Goal: Connect with others: Connect with others

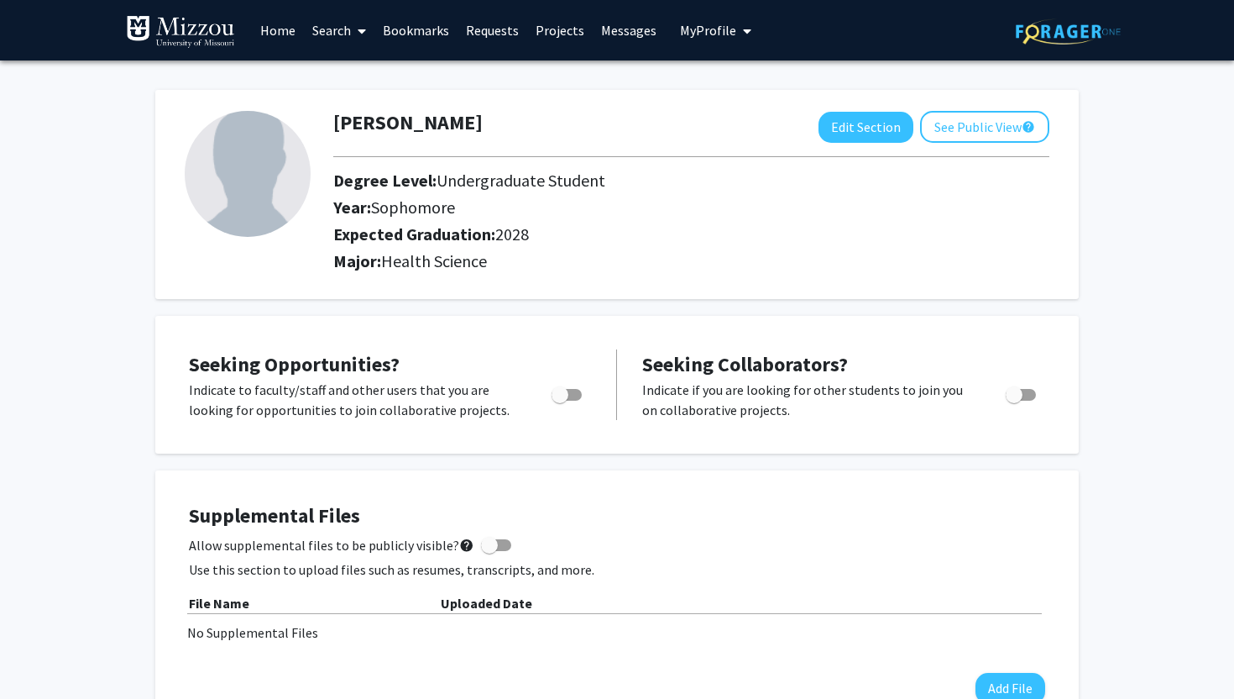
click at [340, 36] on link "Search" at bounding box center [339, 30] width 71 height 59
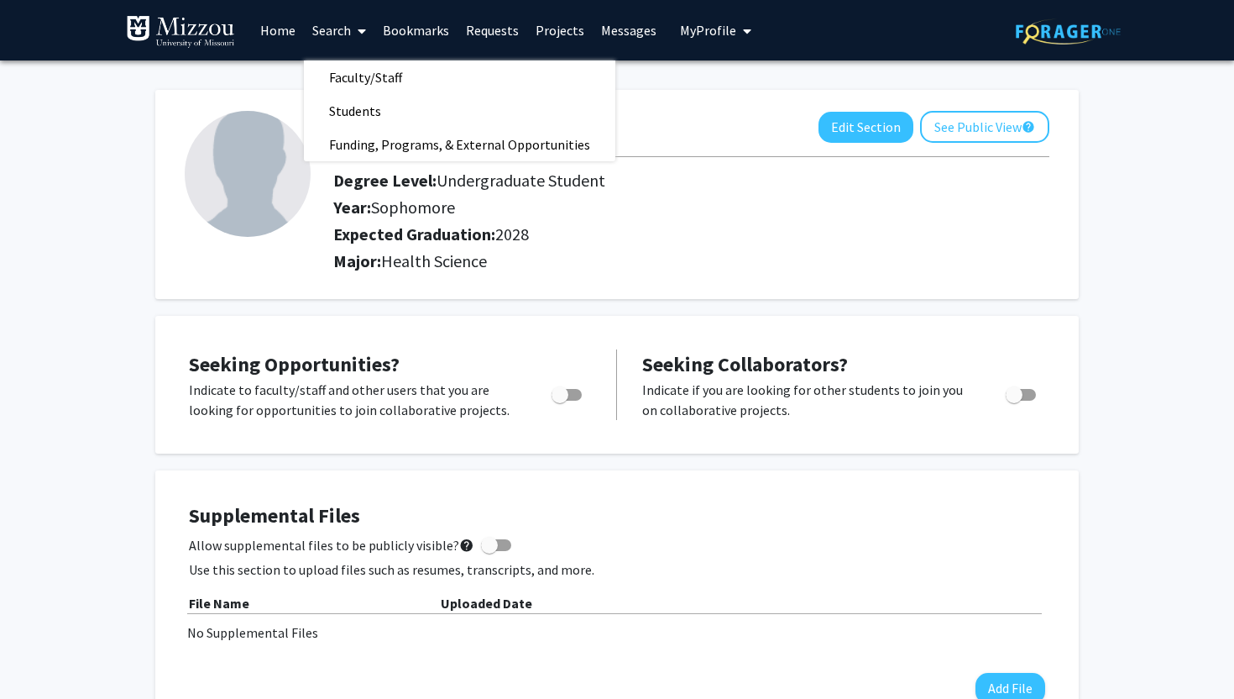
click at [284, 34] on link "Home" at bounding box center [278, 30] width 52 height 59
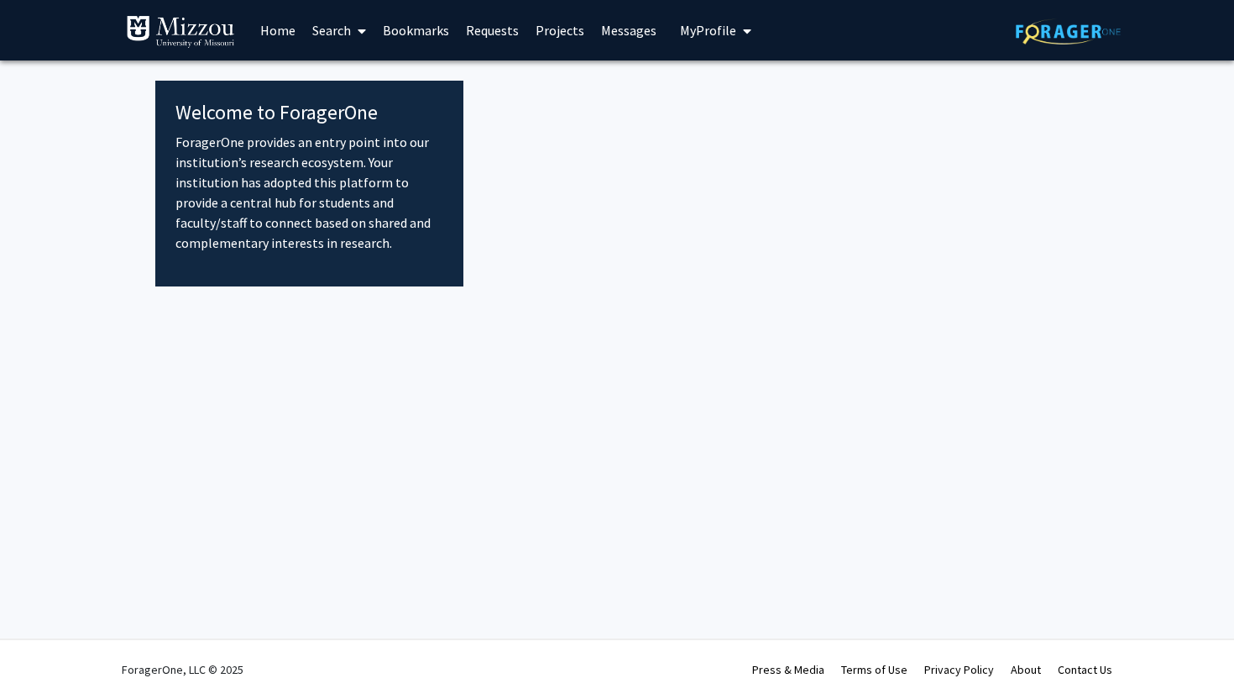
click at [551, 28] on link "Projects" at bounding box center [560, 30] width 66 height 59
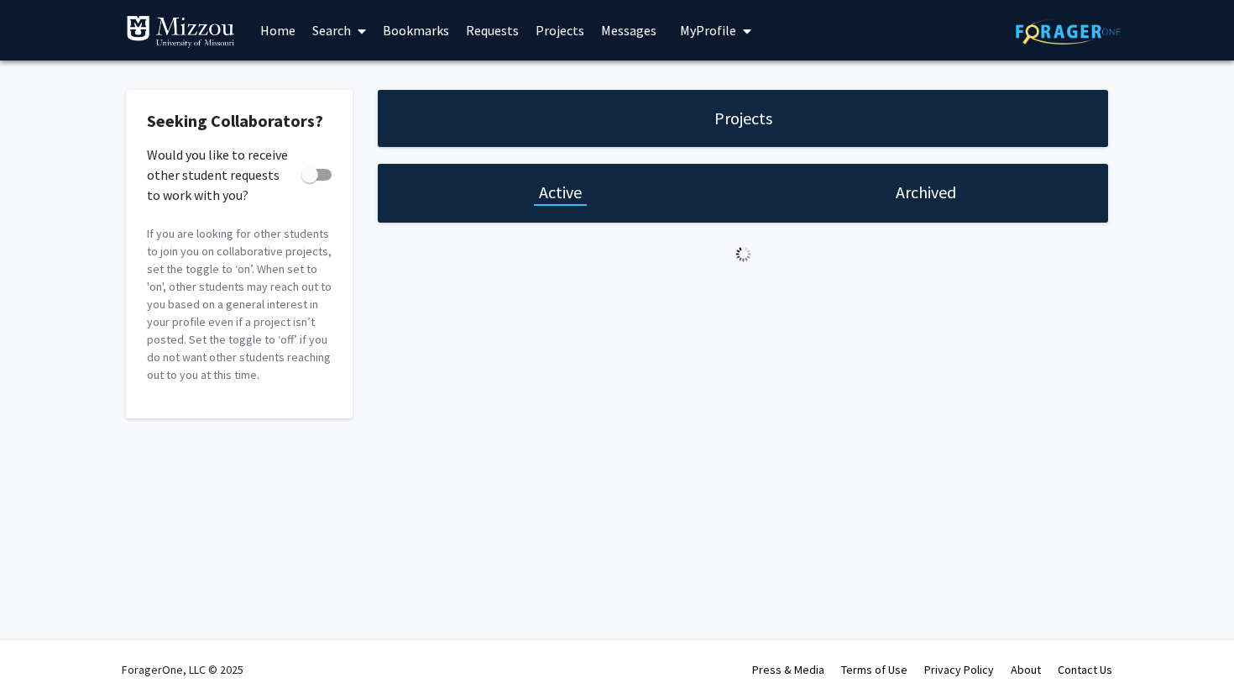
click at [349, 41] on link "Search" at bounding box center [339, 30] width 71 height 59
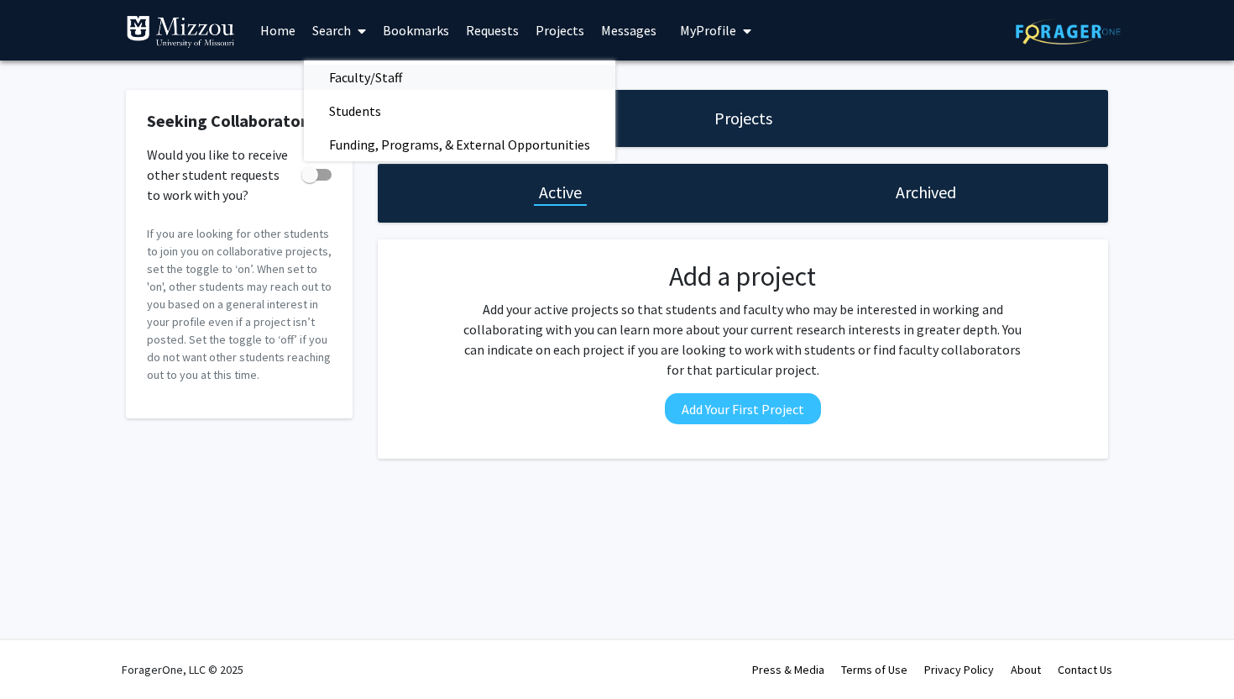
click at [363, 77] on span "Faculty/Staff" at bounding box center [365, 77] width 123 height 34
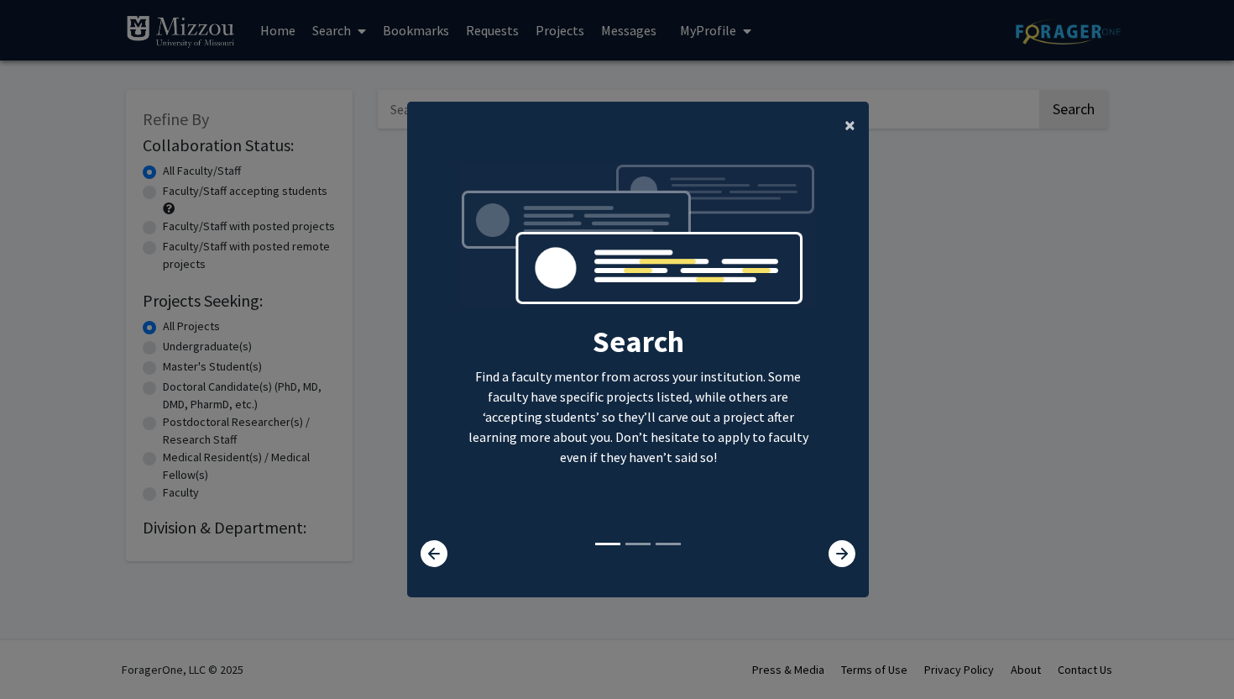
click at [846, 125] on span "×" at bounding box center [850, 125] width 11 height 26
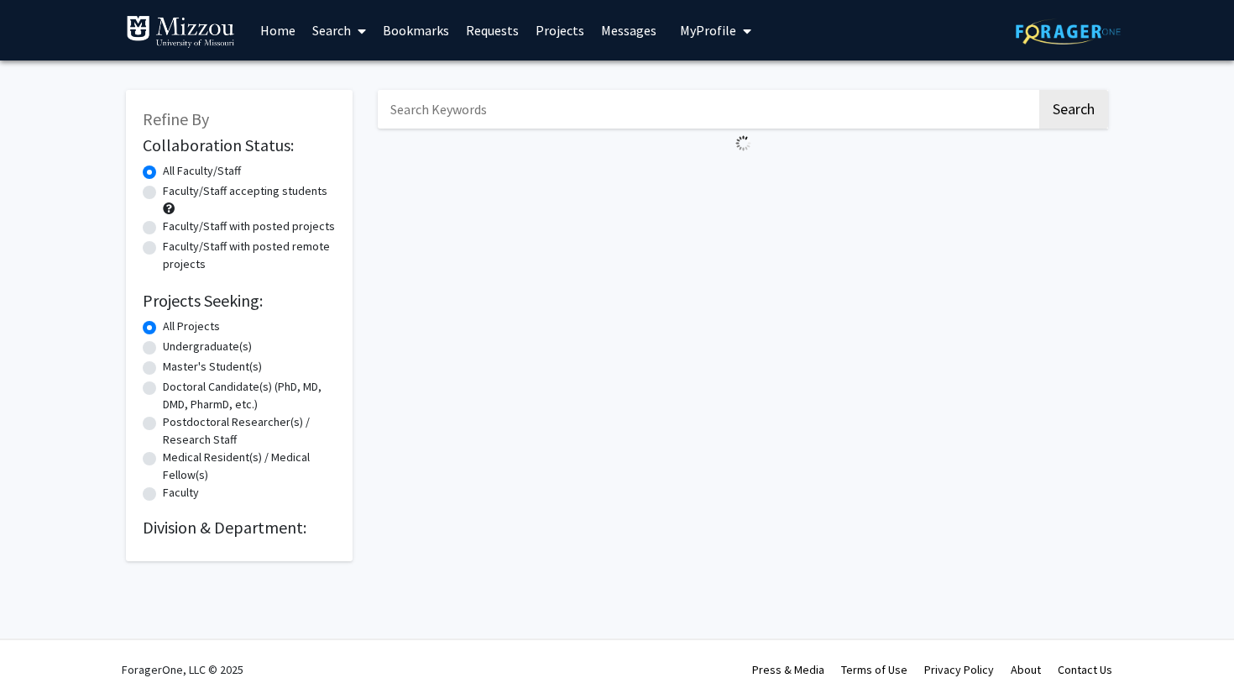
click at [228, 356] on div "Undergraduate(s)" at bounding box center [239, 348] width 193 height 20
click at [238, 344] on label "Undergraduate(s)" at bounding box center [207, 347] width 89 height 18
click at [174, 344] on input "Undergraduate(s)" at bounding box center [168, 343] width 11 height 11
radio input "true"
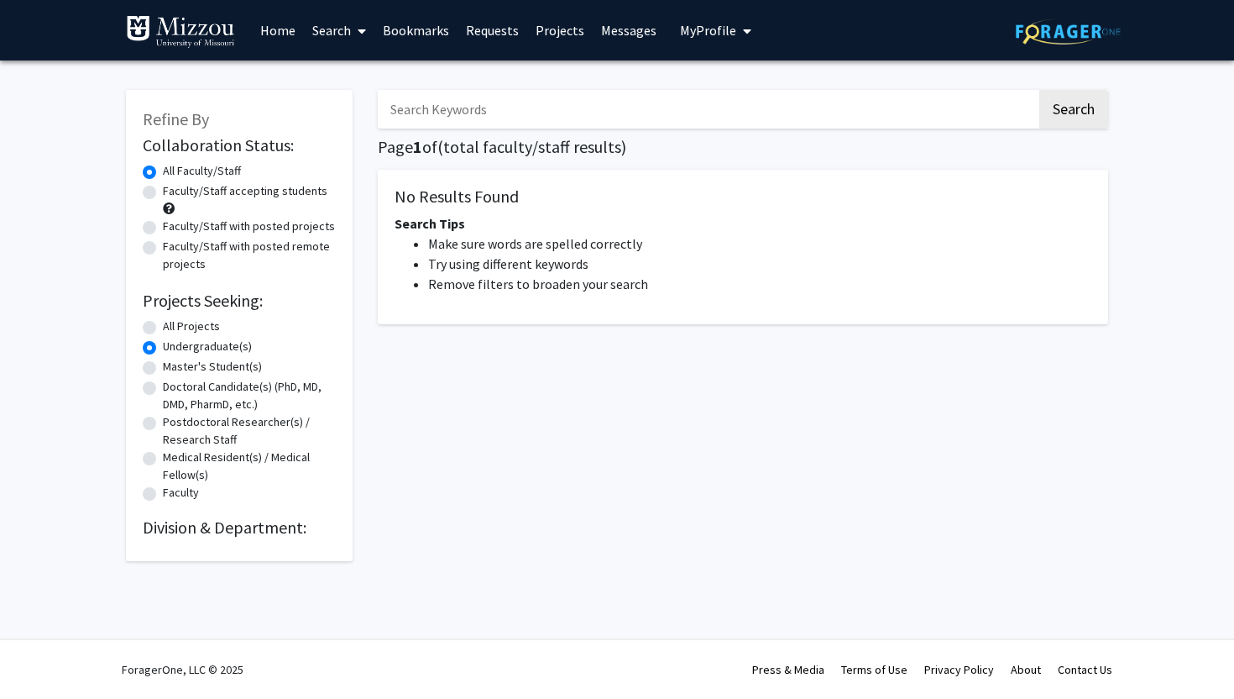
click at [559, 33] on link "Projects" at bounding box center [560, 30] width 66 height 59
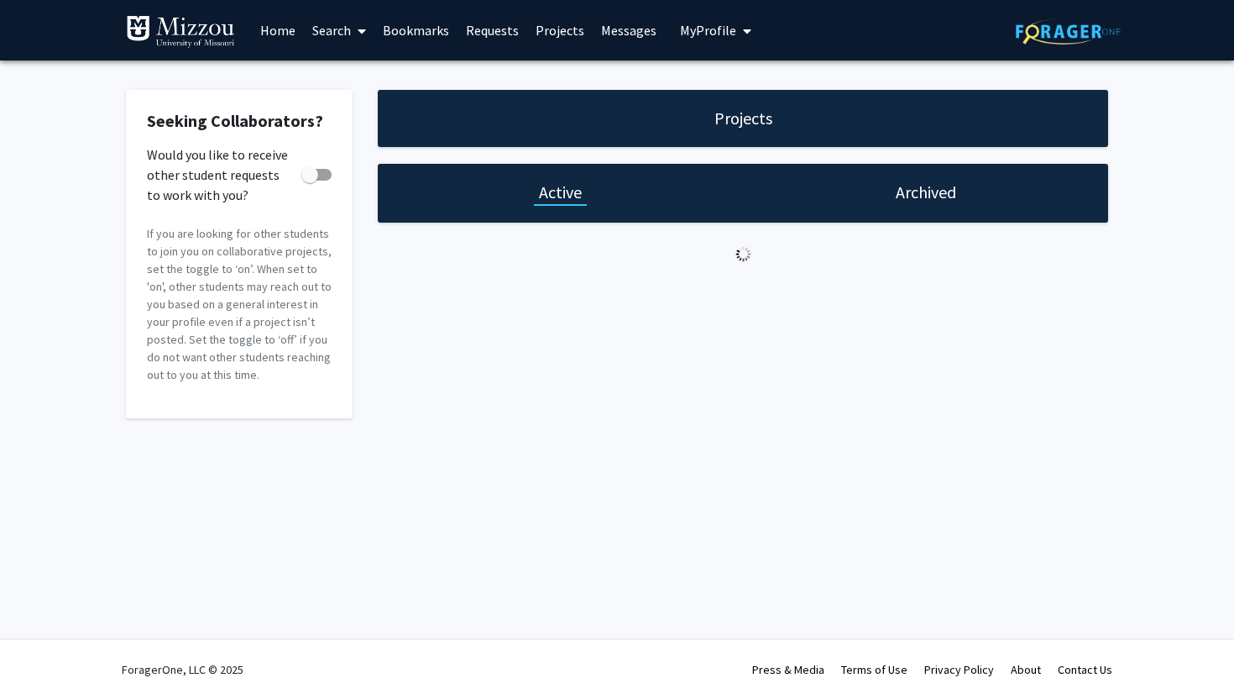
click at [285, 30] on link "Home" at bounding box center [278, 30] width 52 height 59
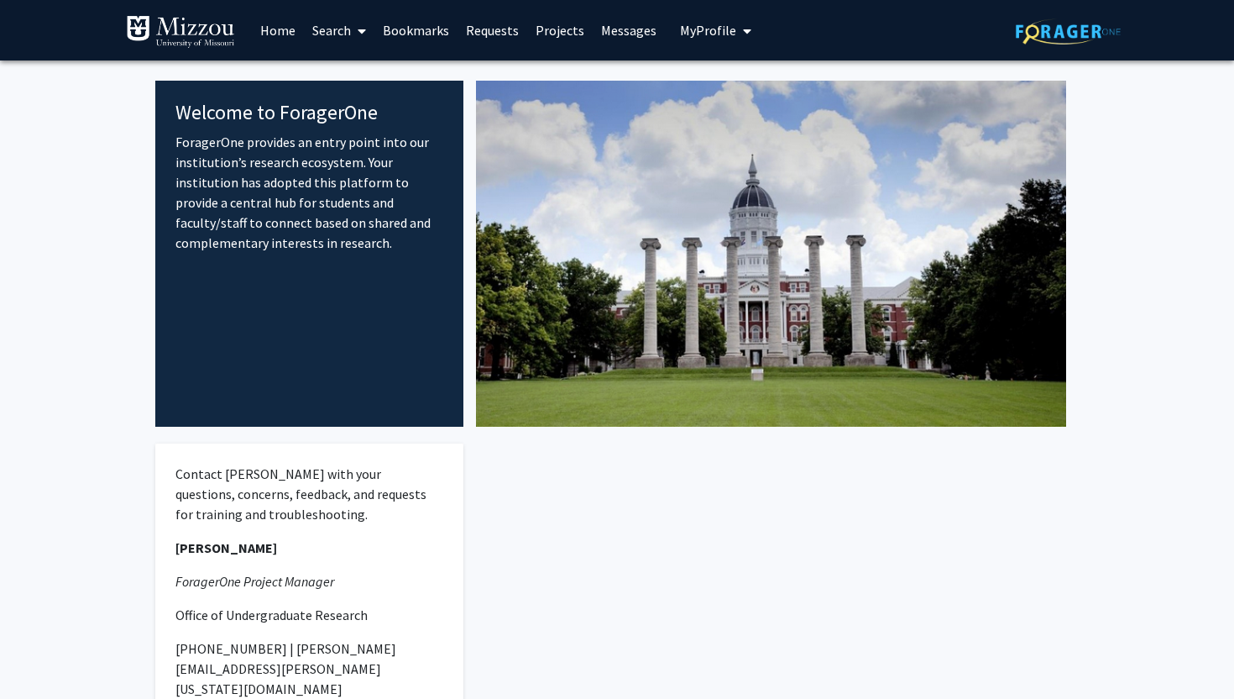
click at [484, 35] on link "Requests" at bounding box center [493, 30] width 70 height 59
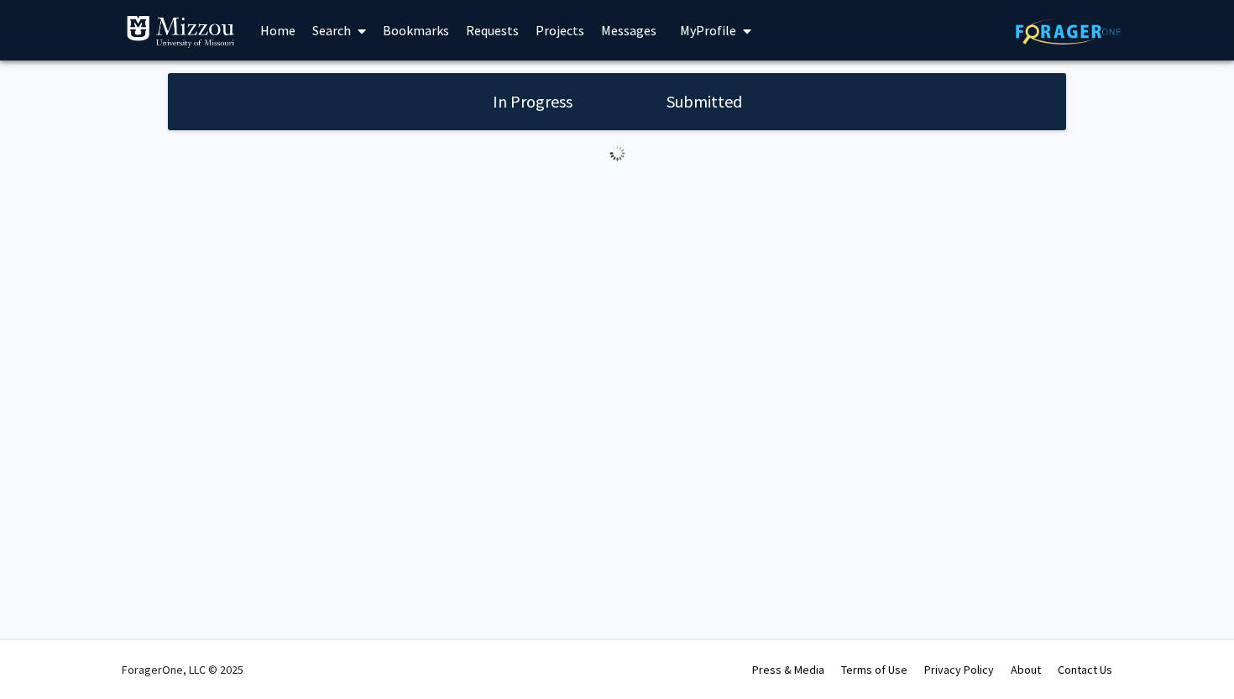
click at [549, 28] on link "Projects" at bounding box center [560, 30] width 66 height 59
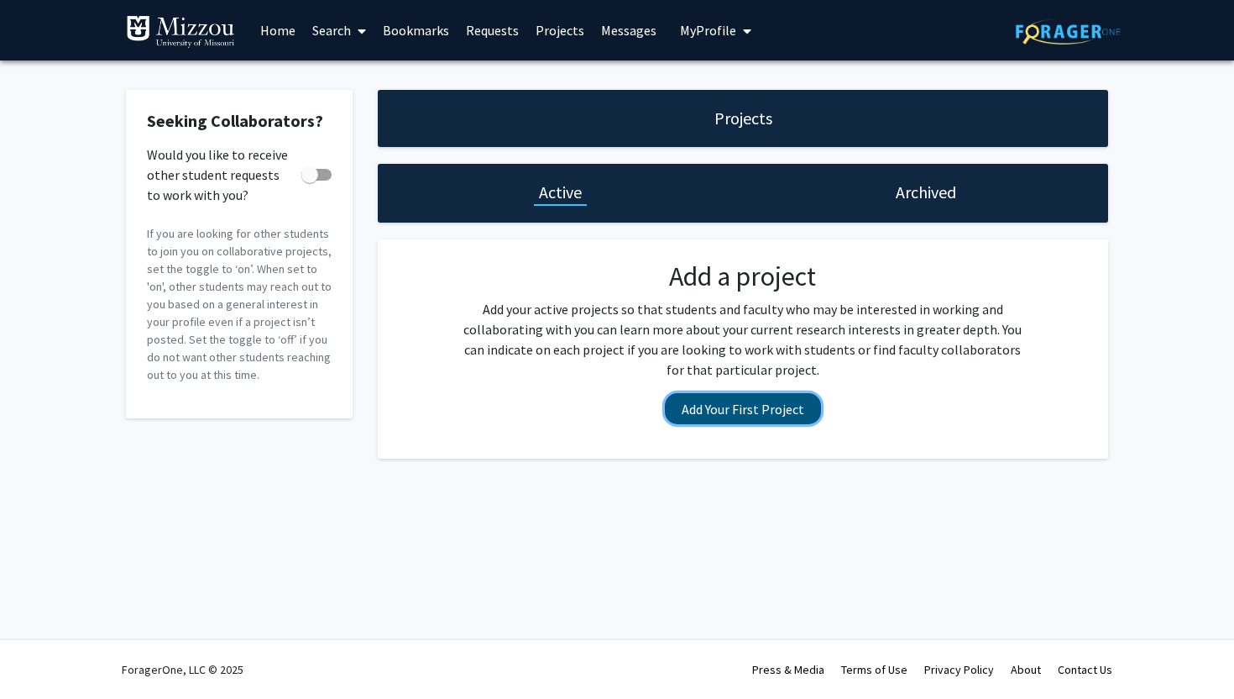
click at [741, 410] on button "Add Your First Project" at bounding box center [743, 408] width 156 height 31
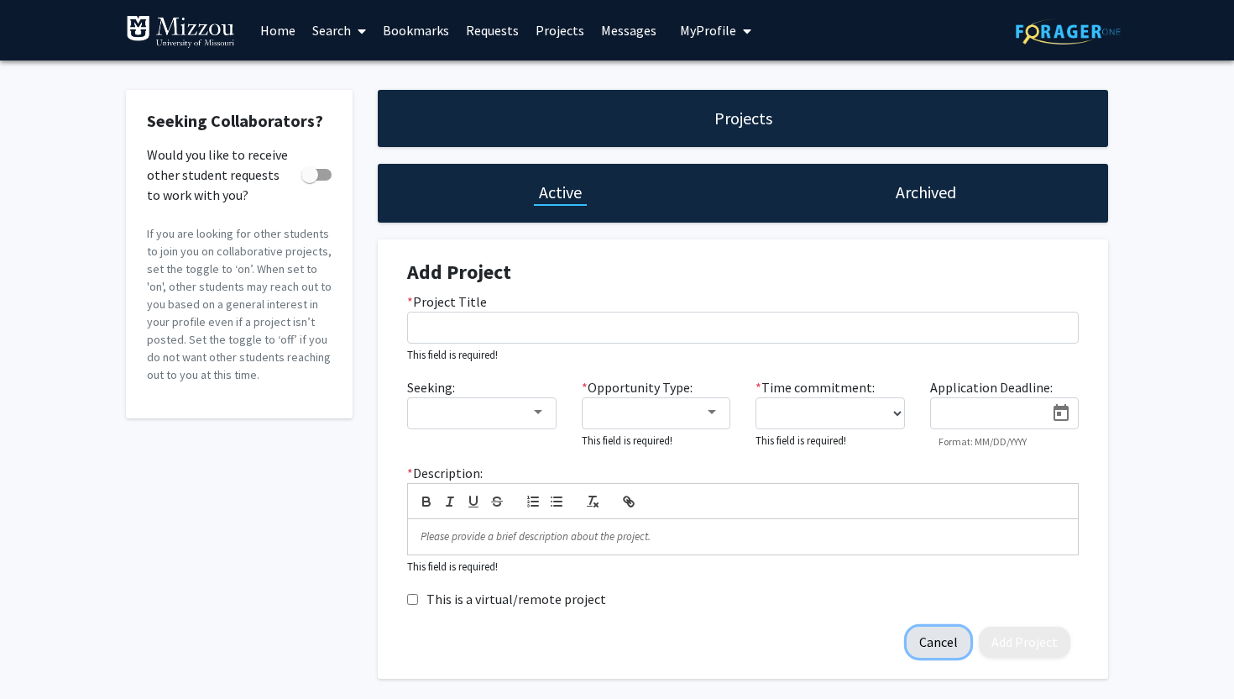
click at [927, 642] on button "Cancel" at bounding box center [939, 641] width 64 height 31
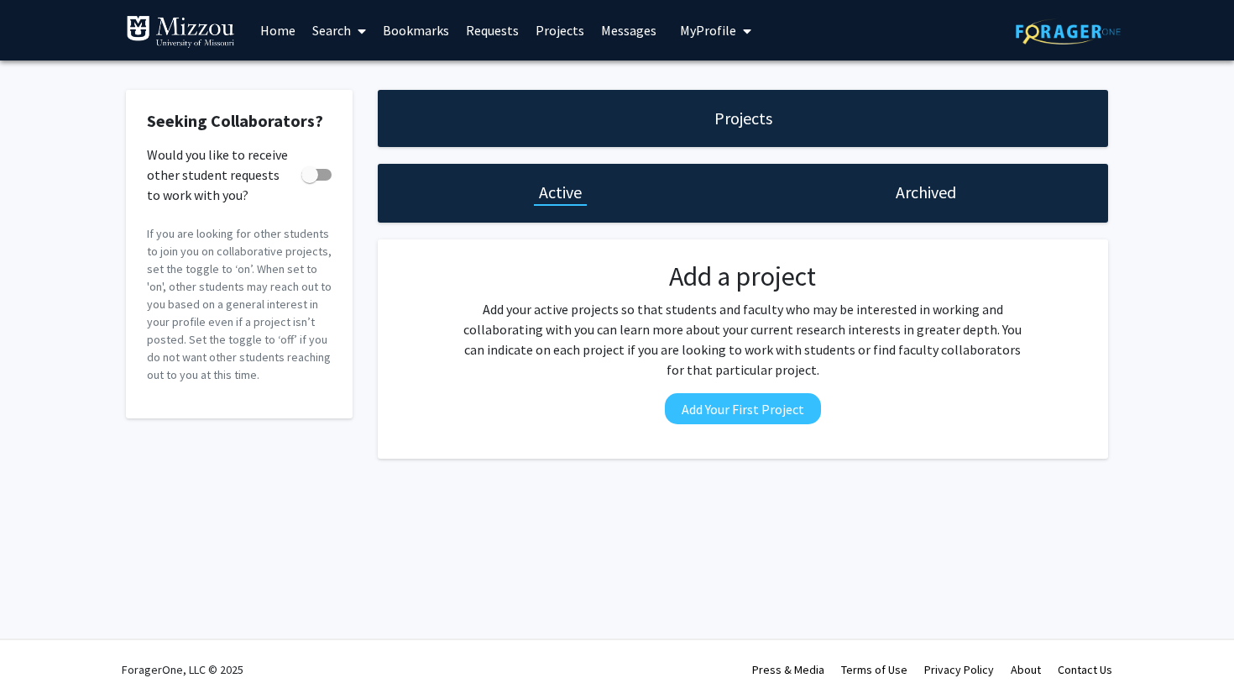
click at [360, 31] on icon at bounding box center [362, 30] width 8 height 13
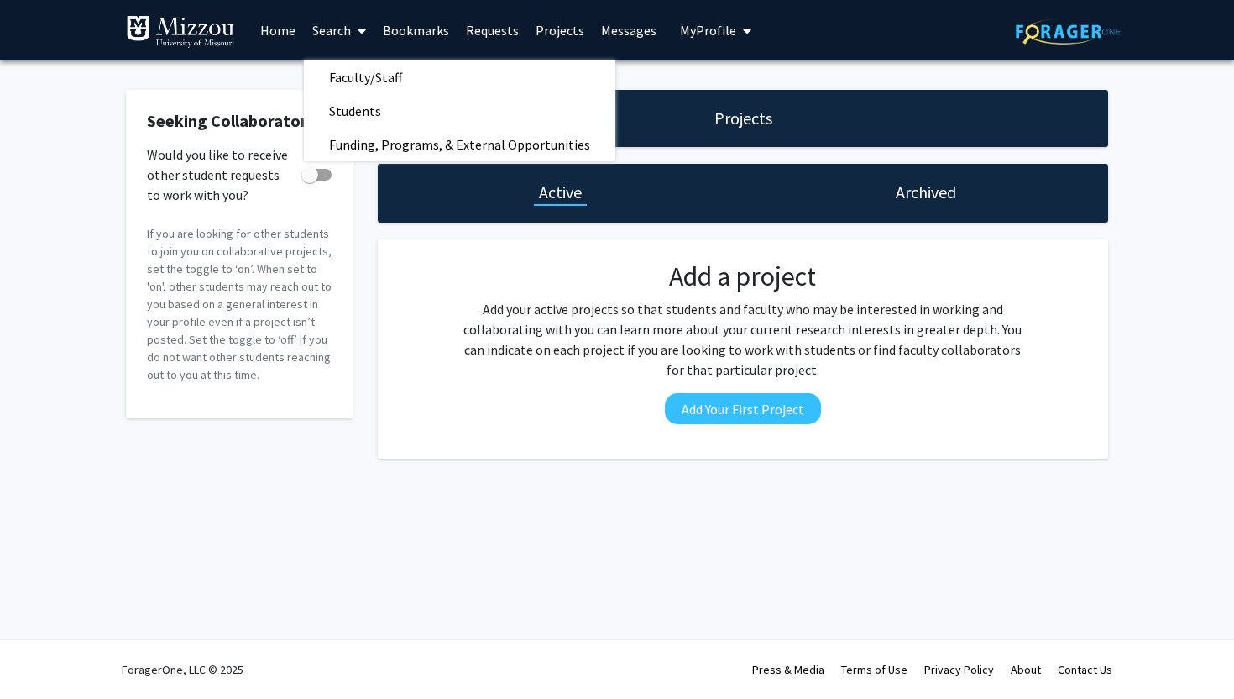
click at [438, 31] on link "Bookmarks" at bounding box center [416, 30] width 83 height 59
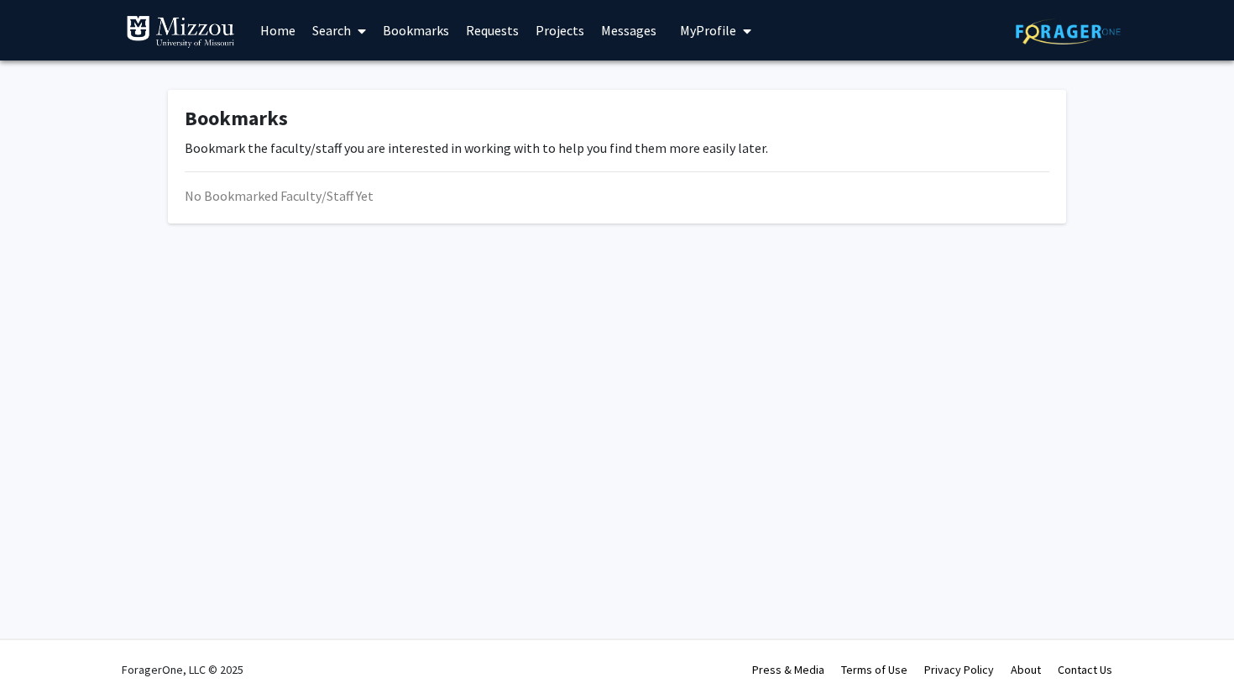
click at [289, 29] on link "Home" at bounding box center [278, 30] width 52 height 59
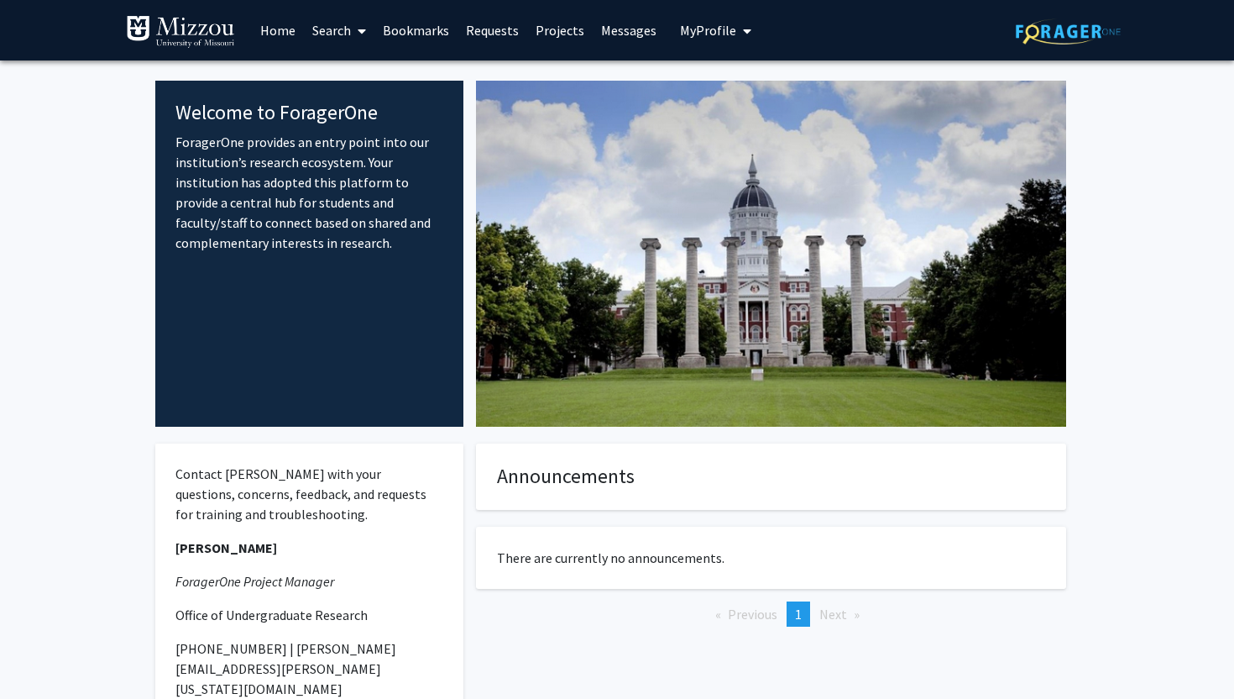
click at [399, 37] on link "Bookmarks" at bounding box center [416, 30] width 83 height 59
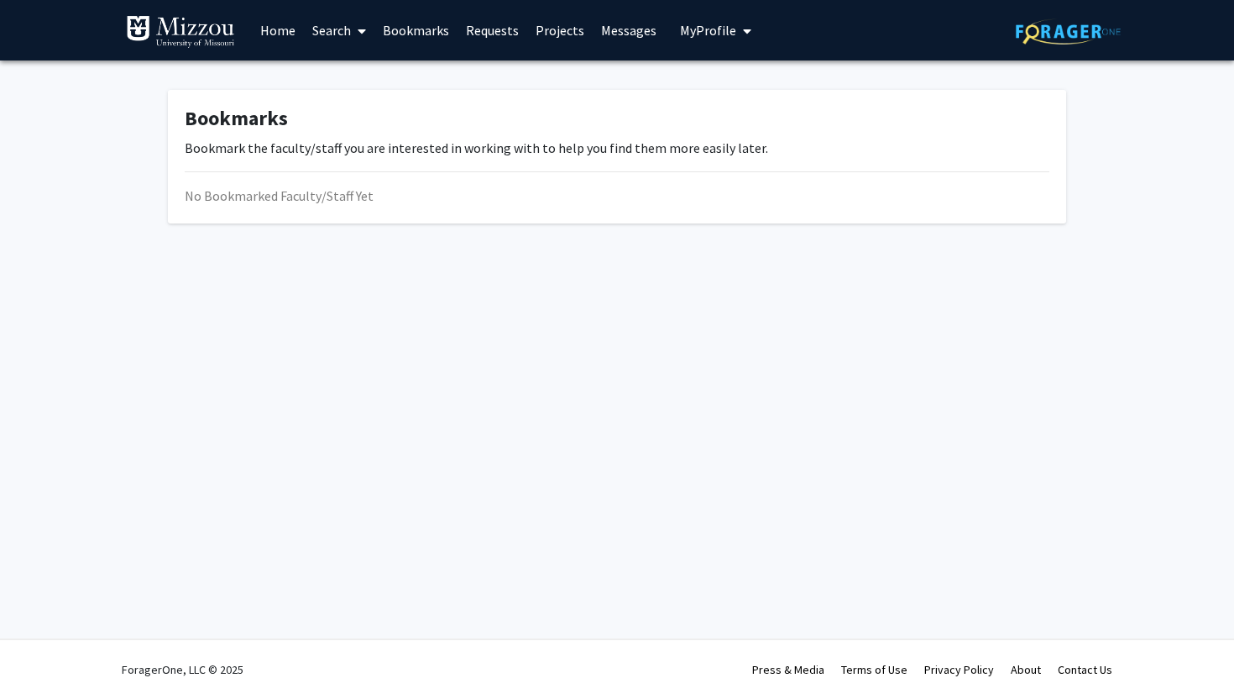
click at [363, 25] on icon at bounding box center [362, 30] width 8 height 13
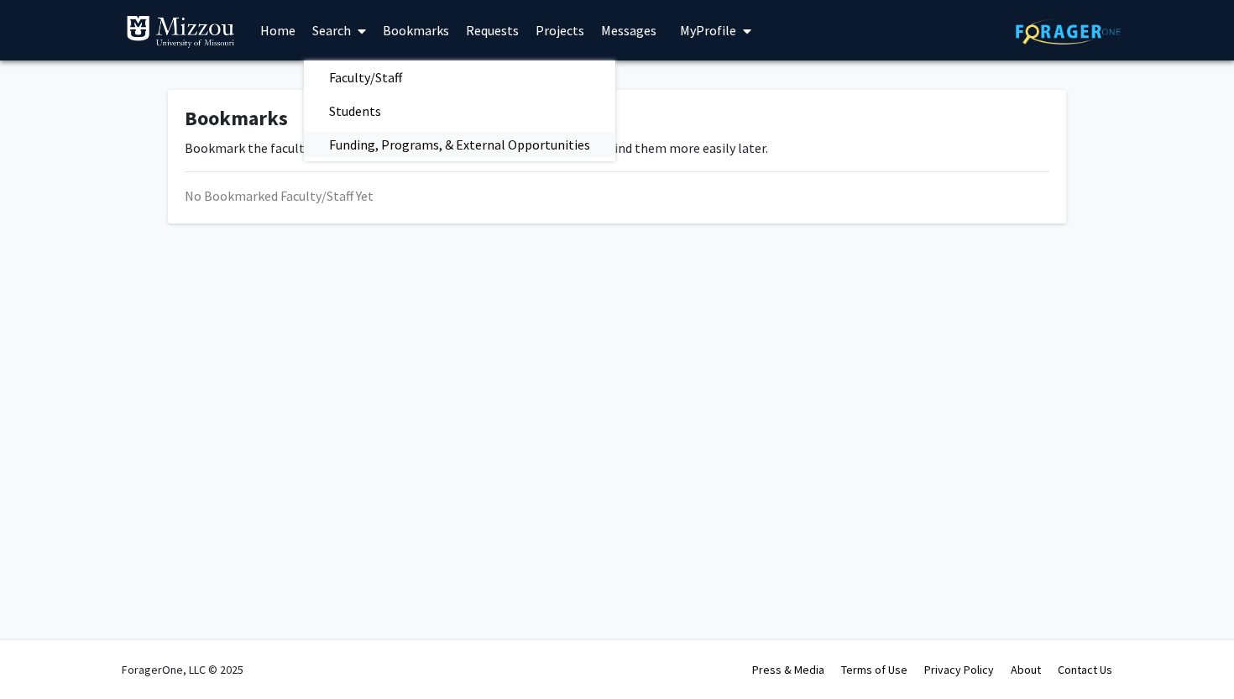
click at [370, 132] on span "Funding, Programs, & External Opportunities" at bounding box center [460, 145] width 312 height 34
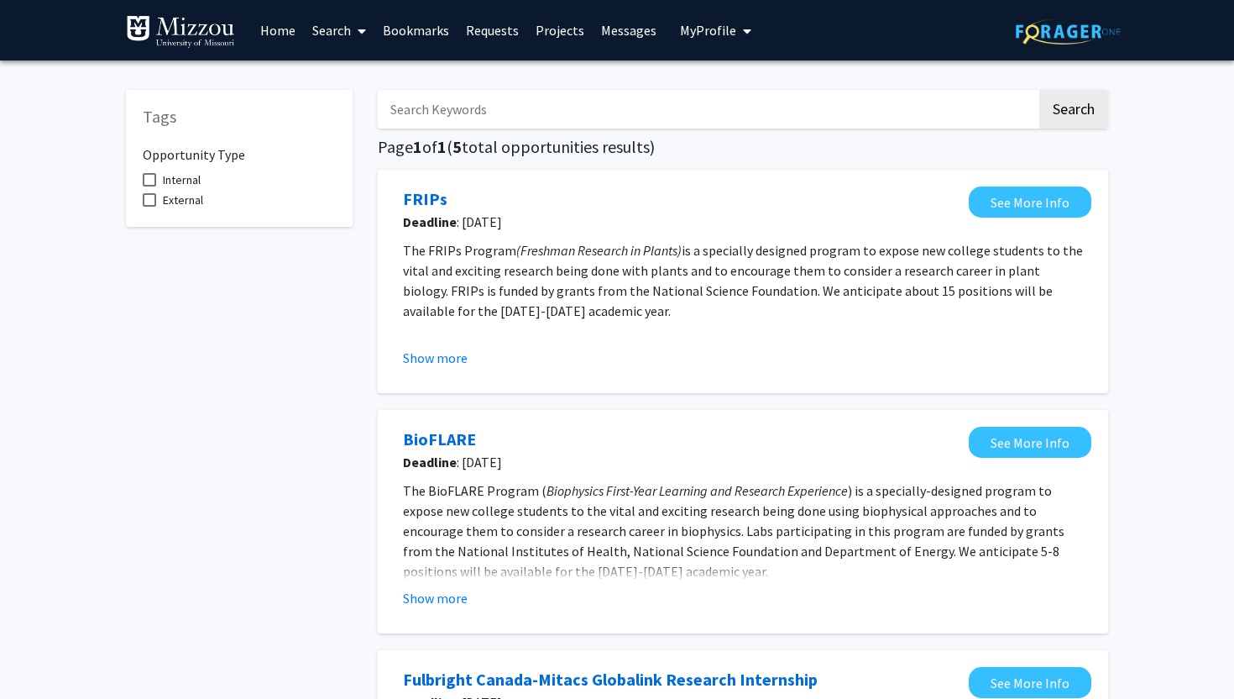
click at [368, 23] on link "Search" at bounding box center [339, 30] width 71 height 59
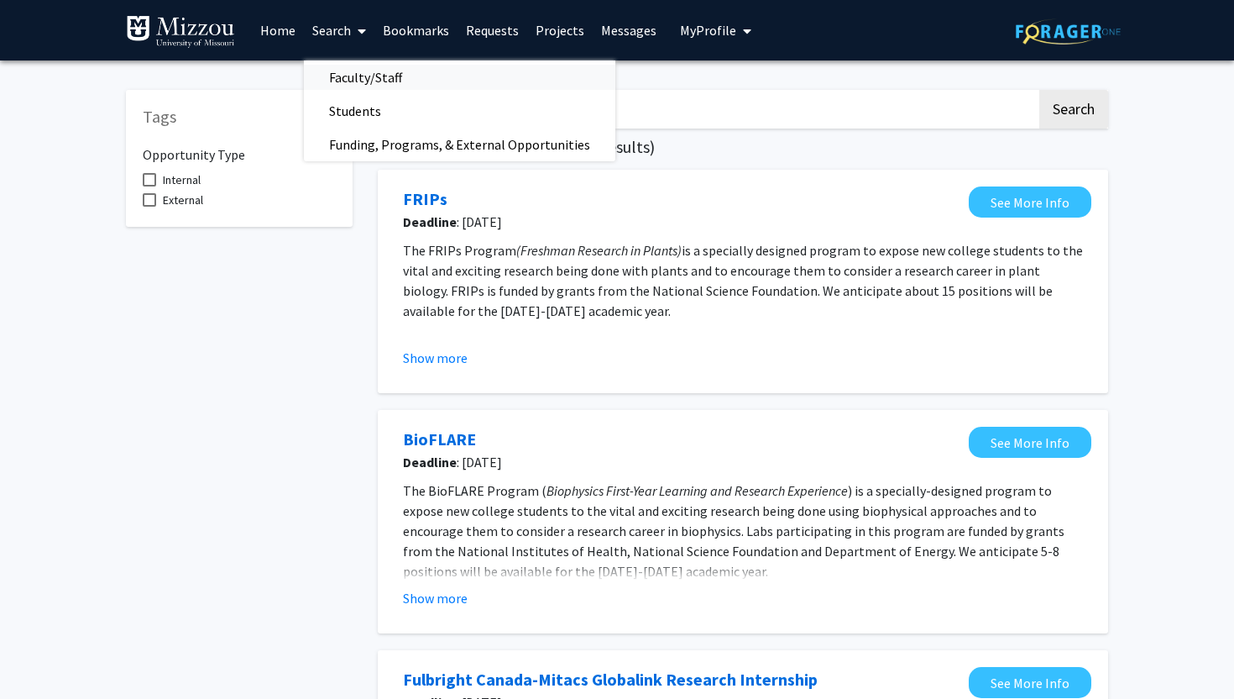
click at [380, 78] on span "Faculty/Staff" at bounding box center [365, 77] width 123 height 34
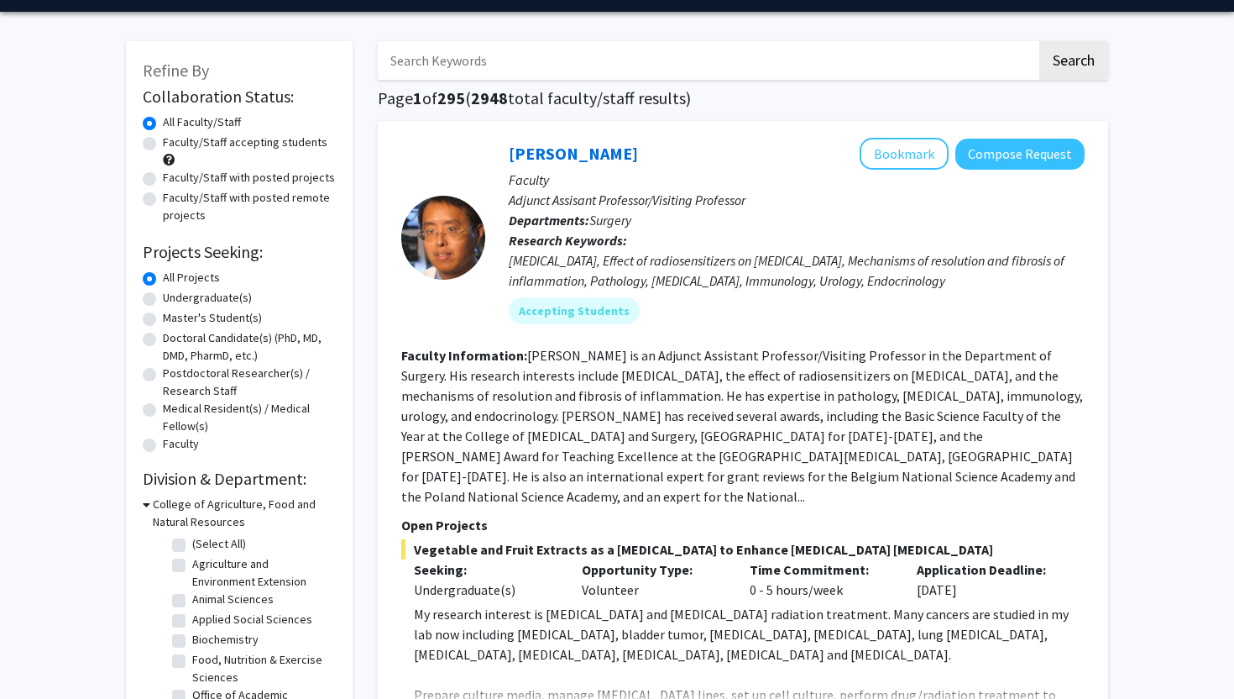
scroll to position [54, 0]
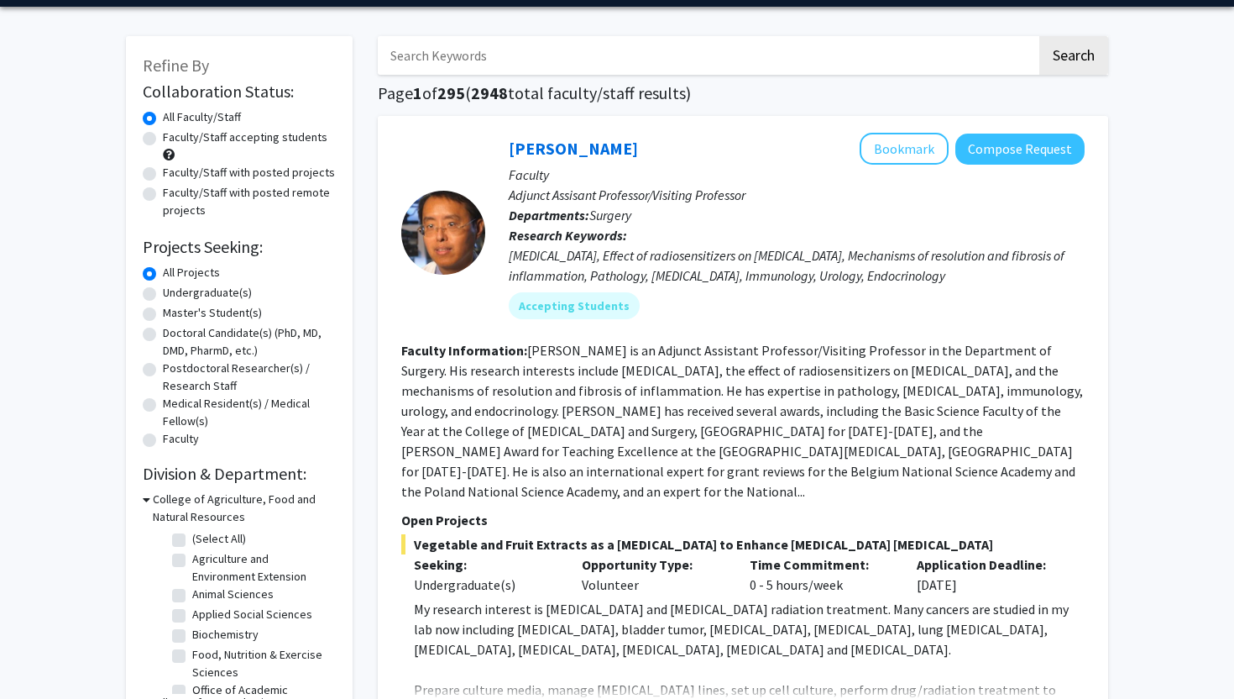
click at [243, 293] on label "Undergraduate(s)" at bounding box center [207, 293] width 89 height 18
click at [174, 293] on input "Undergraduate(s)" at bounding box center [168, 289] width 11 height 11
radio input "true"
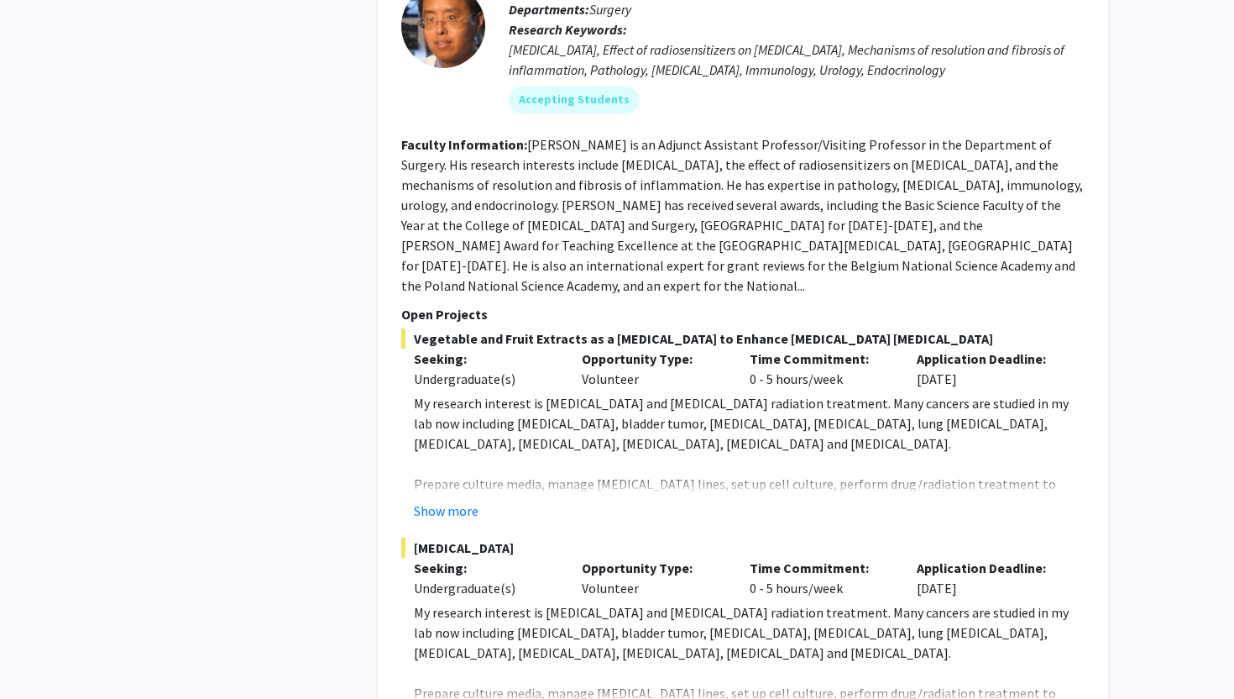
scroll to position [2850, 0]
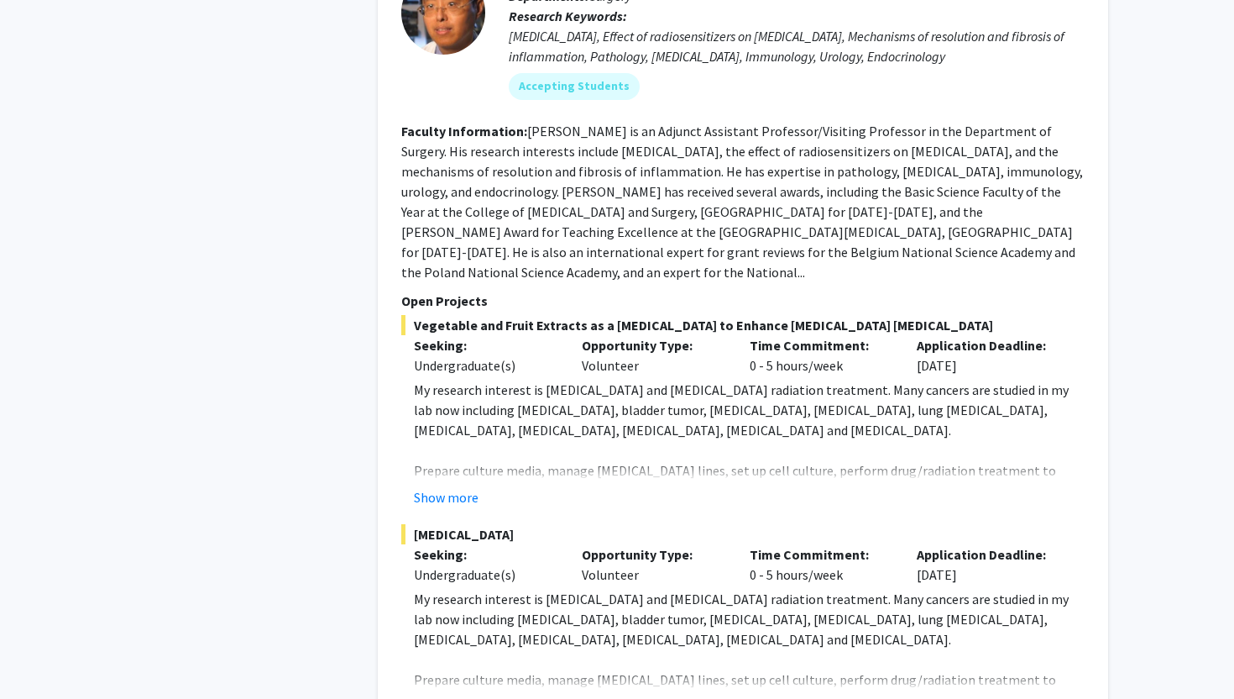
click at [455, 696] on button "Show more" at bounding box center [446, 706] width 65 height 20
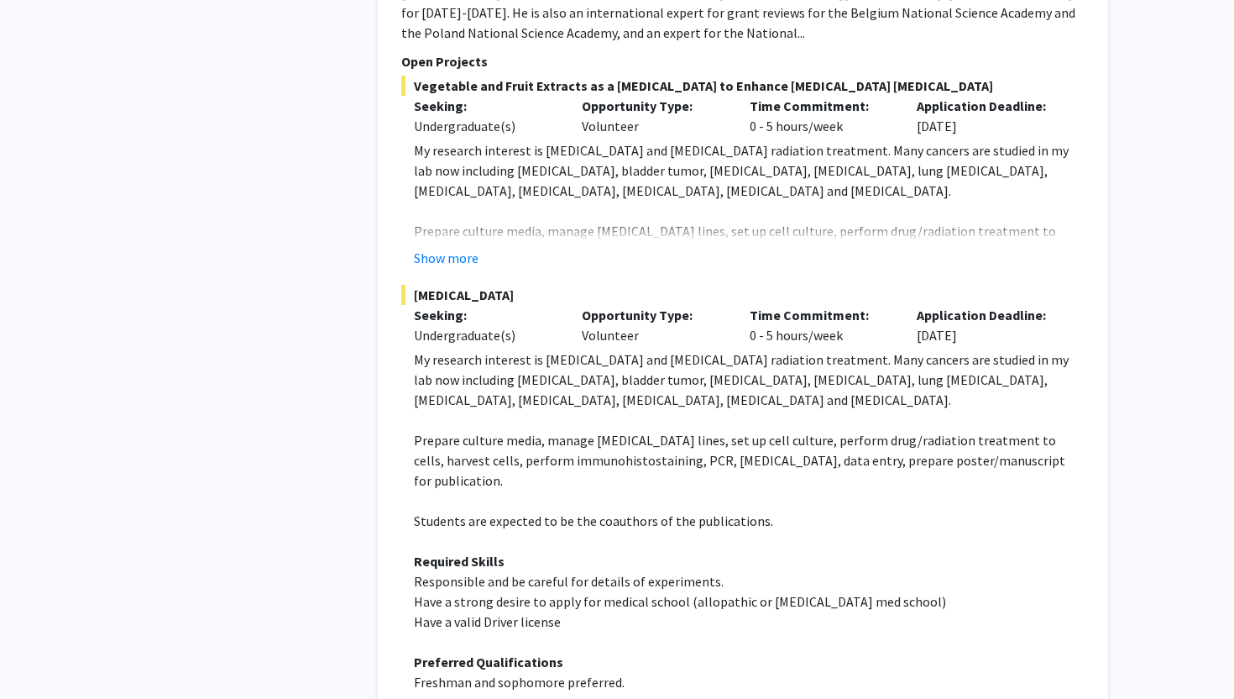
scroll to position [3089, 0]
click at [453, 249] on button "Show more" at bounding box center [446, 259] width 65 height 20
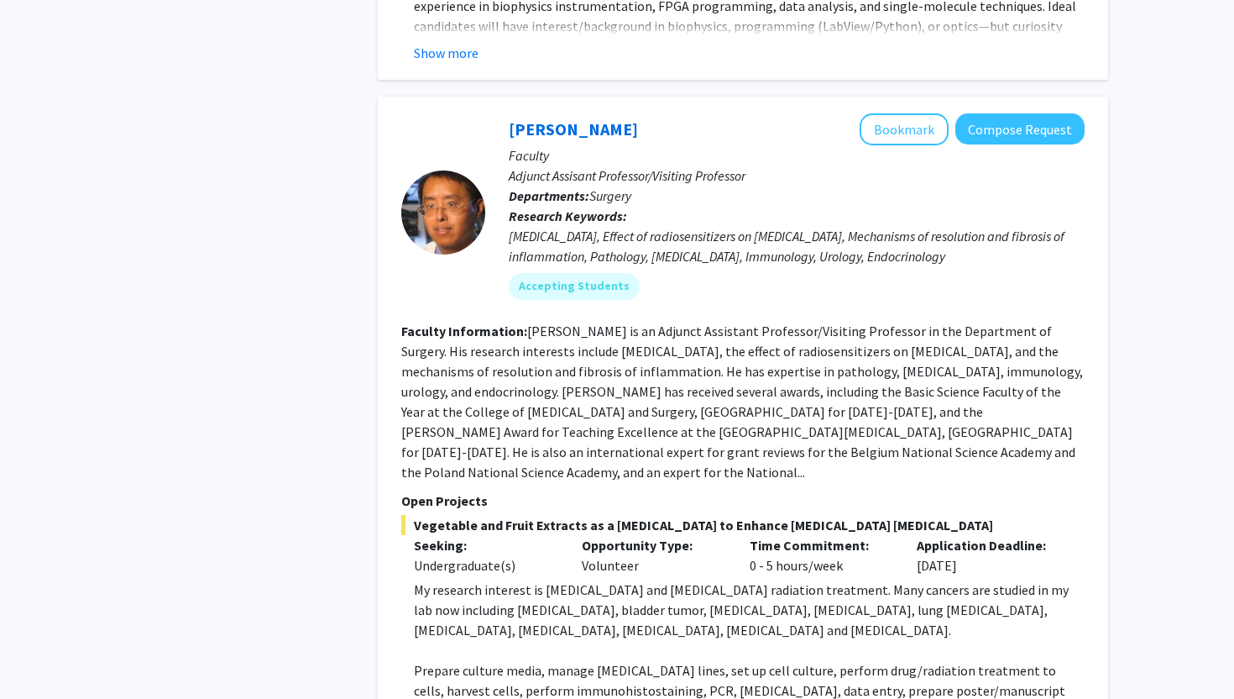
scroll to position [2617, 0]
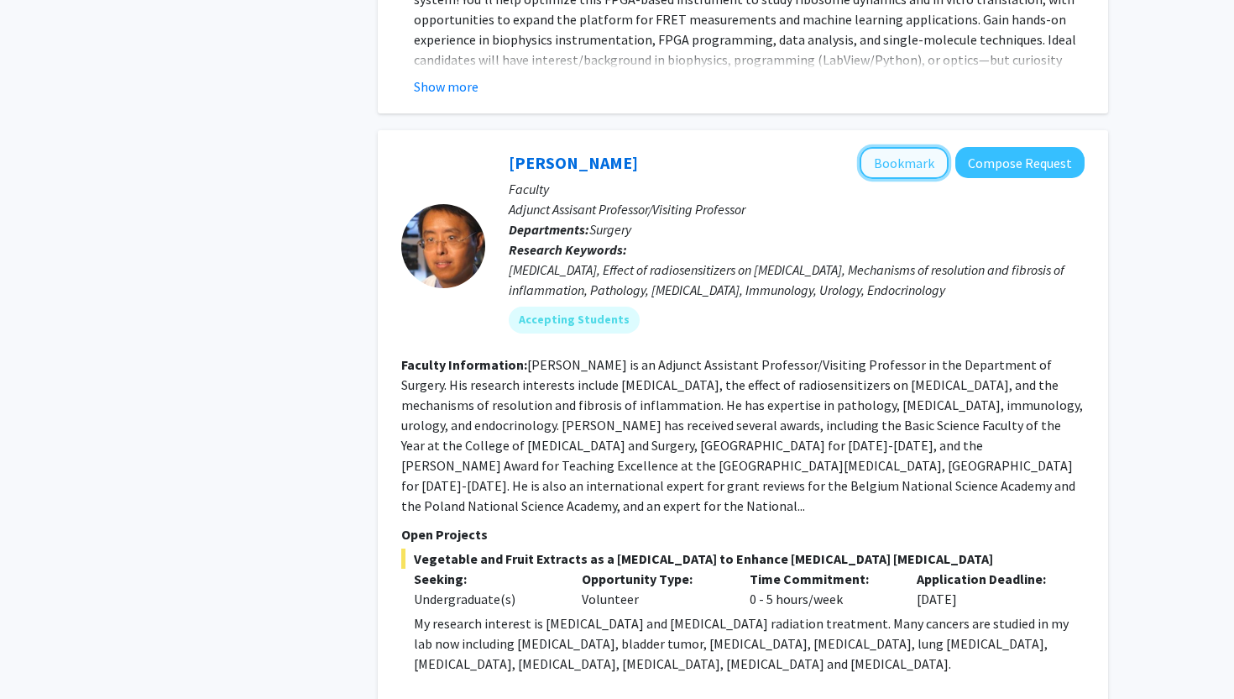
click at [884, 147] on button "Bookmark" at bounding box center [904, 163] width 89 height 32
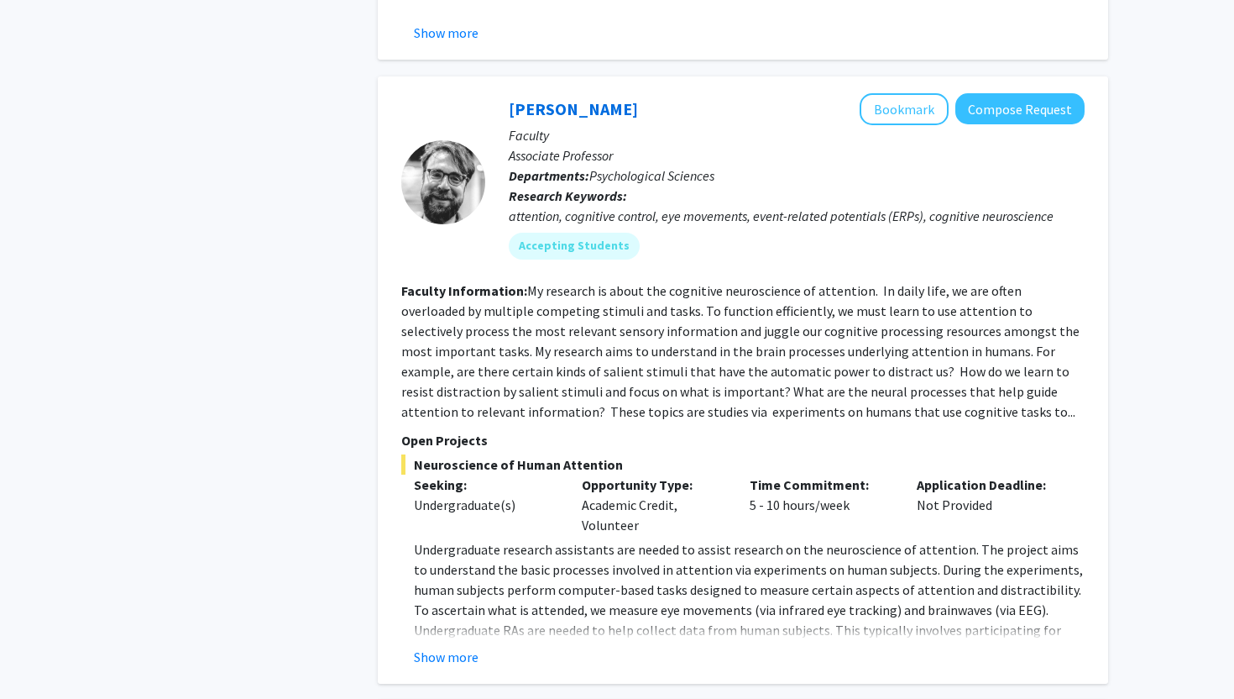
scroll to position [5182, 0]
click at [453, 647] on button "Show more" at bounding box center [446, 657] width 65 height 20
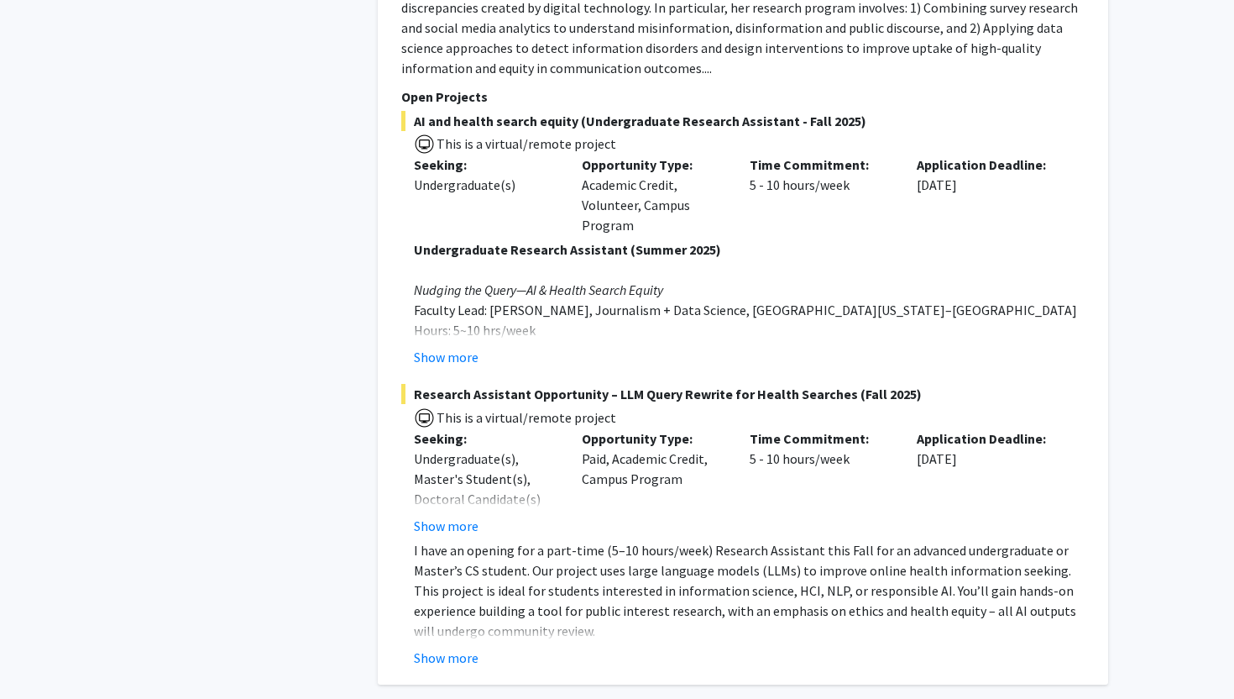
scroll to position [8304, 0]
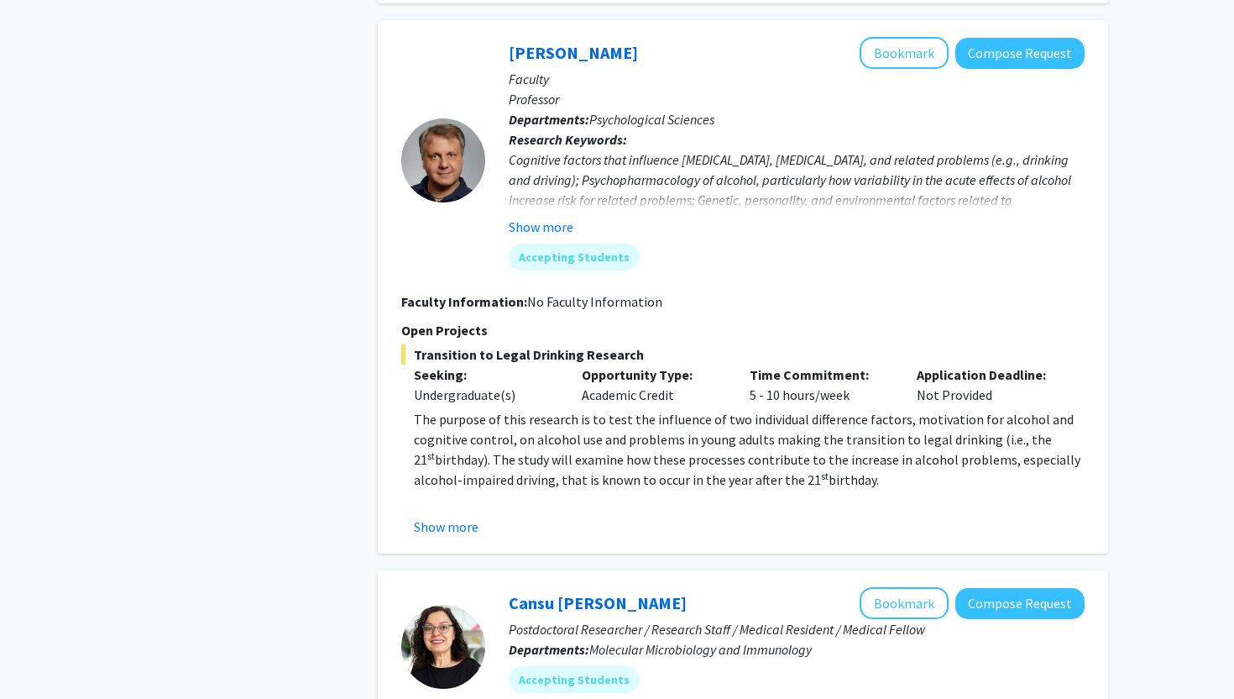
scroll to position [796, 0]
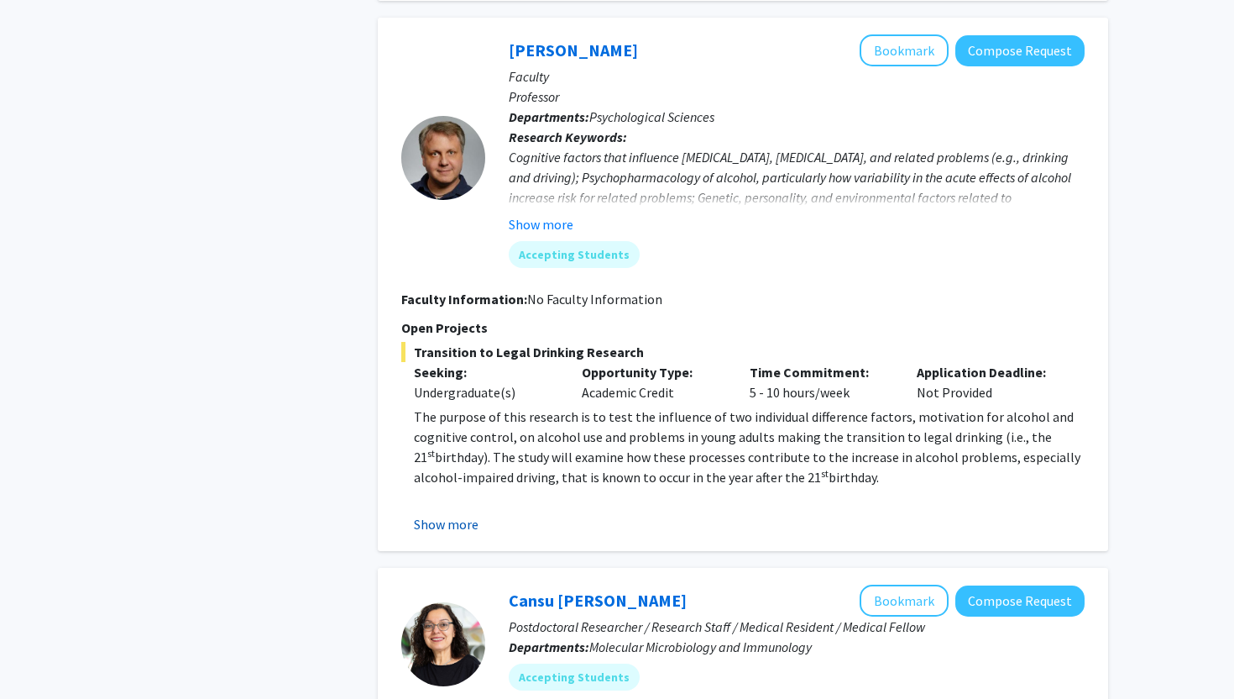
click at [450, 514] on button "Show more" at bounding box center [446, 524] width 65 height 20
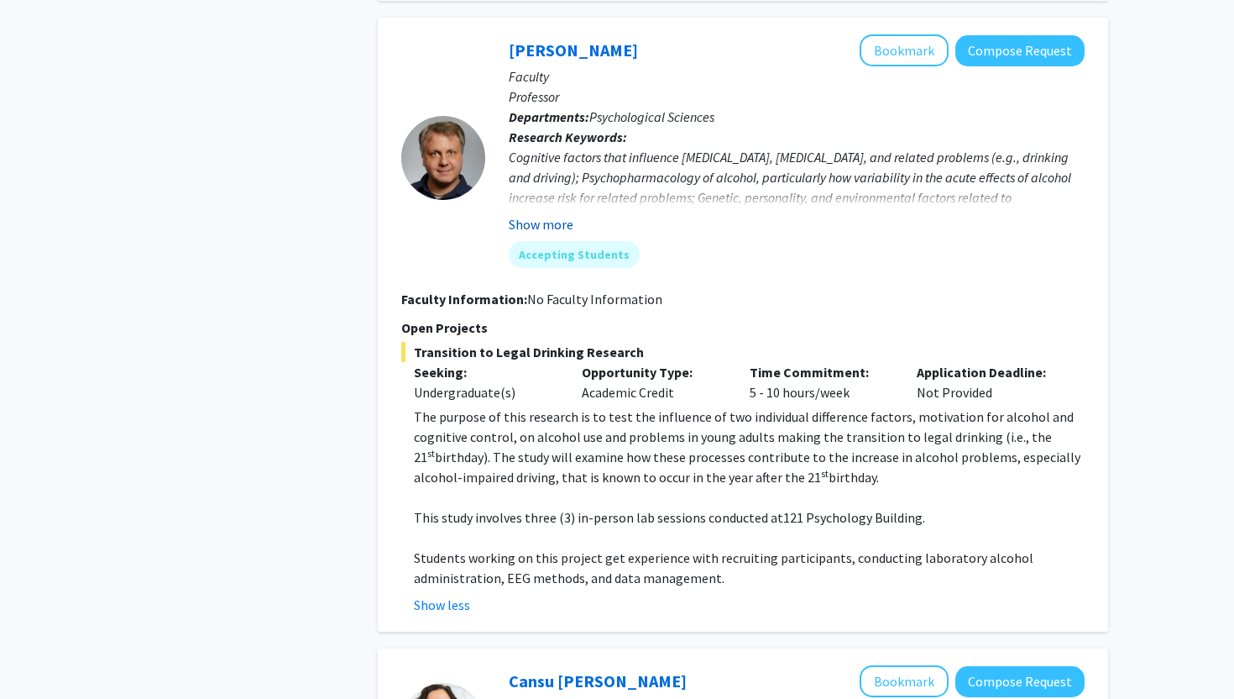
click at [553, 214] on button "Show more" at bounding box center [541, 224] width 65 height 20
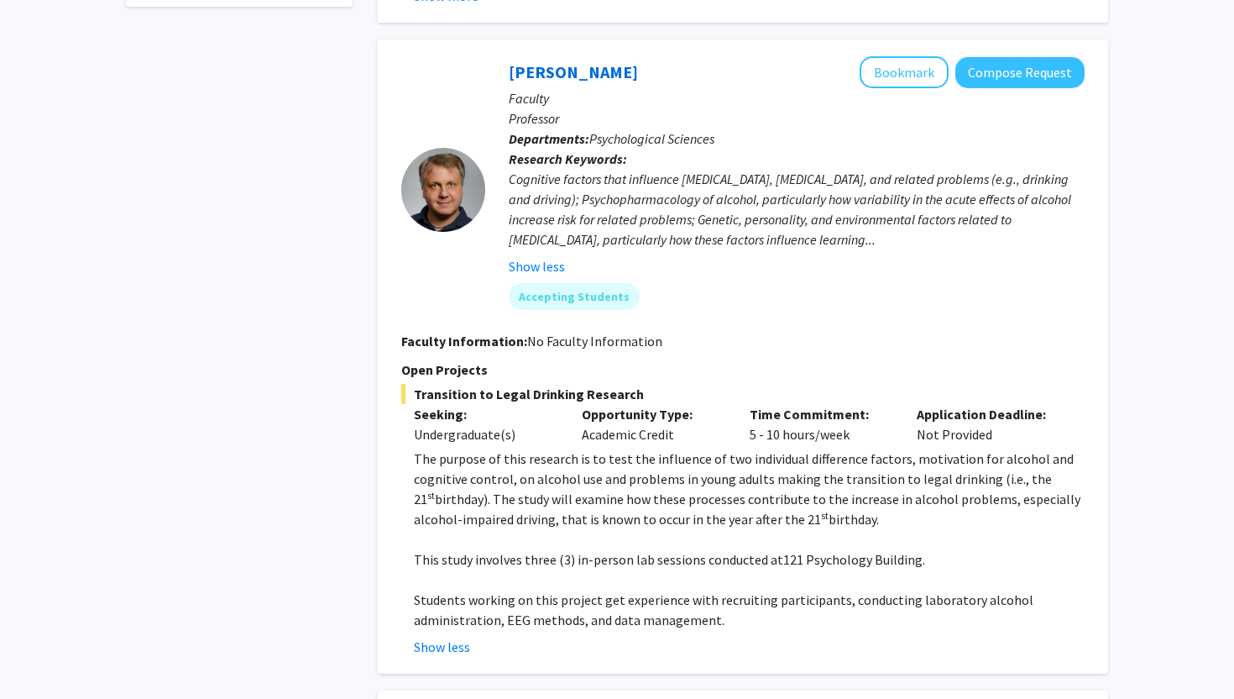
scroll to position [736, 0]
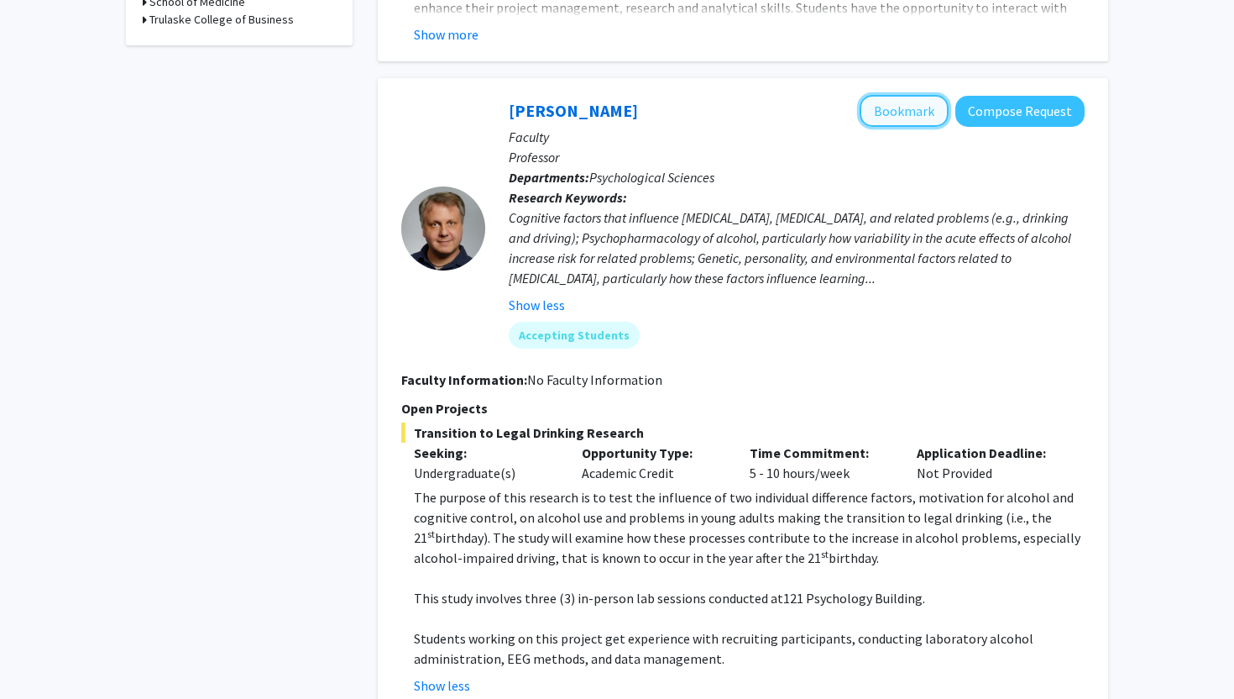
click at [902, 95] on button "Bookmark" at bounding box center [904, 111] width 89 height 32
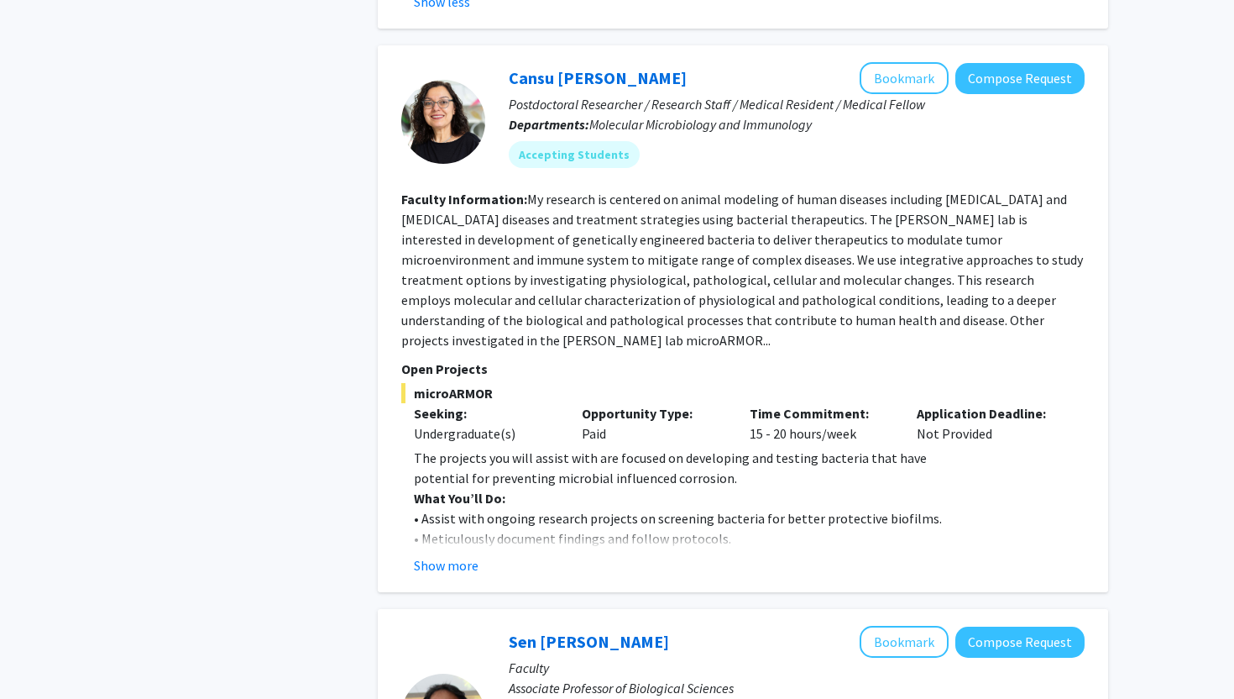
scroll to position [1422, 0]
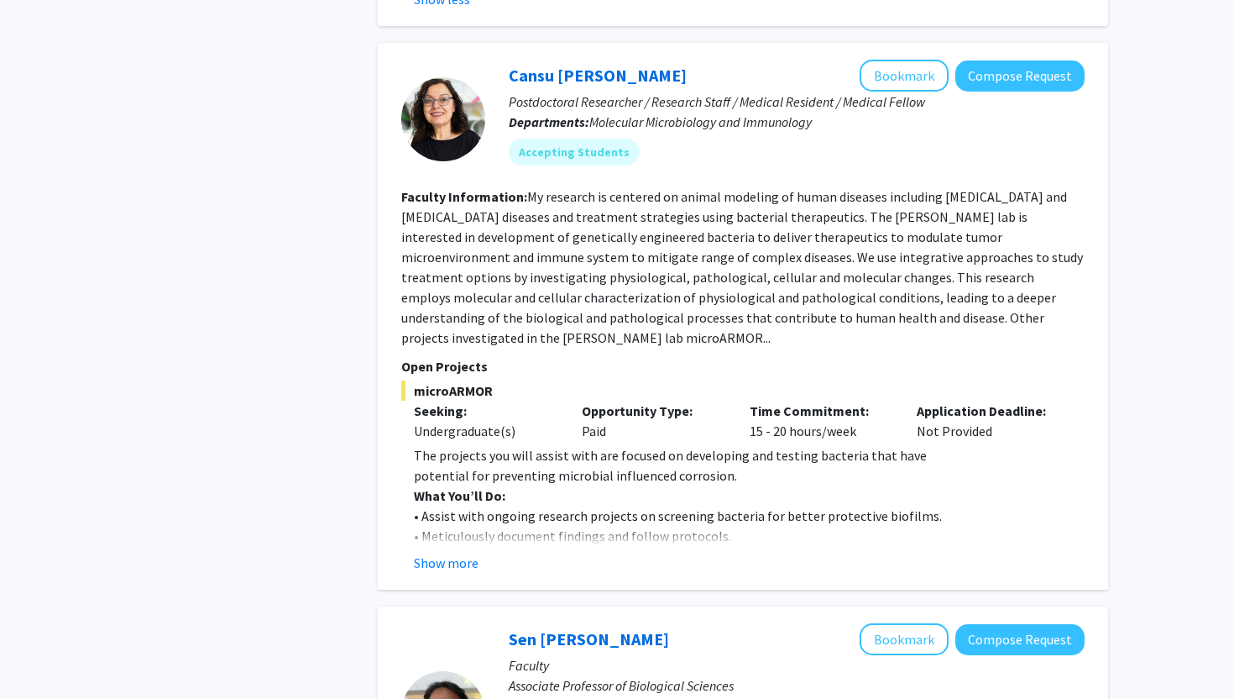
click at [469, 553] on div "Cansu [PERSON_NAME] Bookmark Compose Request Postdoctoral Researcher / Research…" at bounding box center [743, 316] width 731 height 547
click at [467, 553] on button "Show more" at bounding box center [446, 563] width 65 height 20
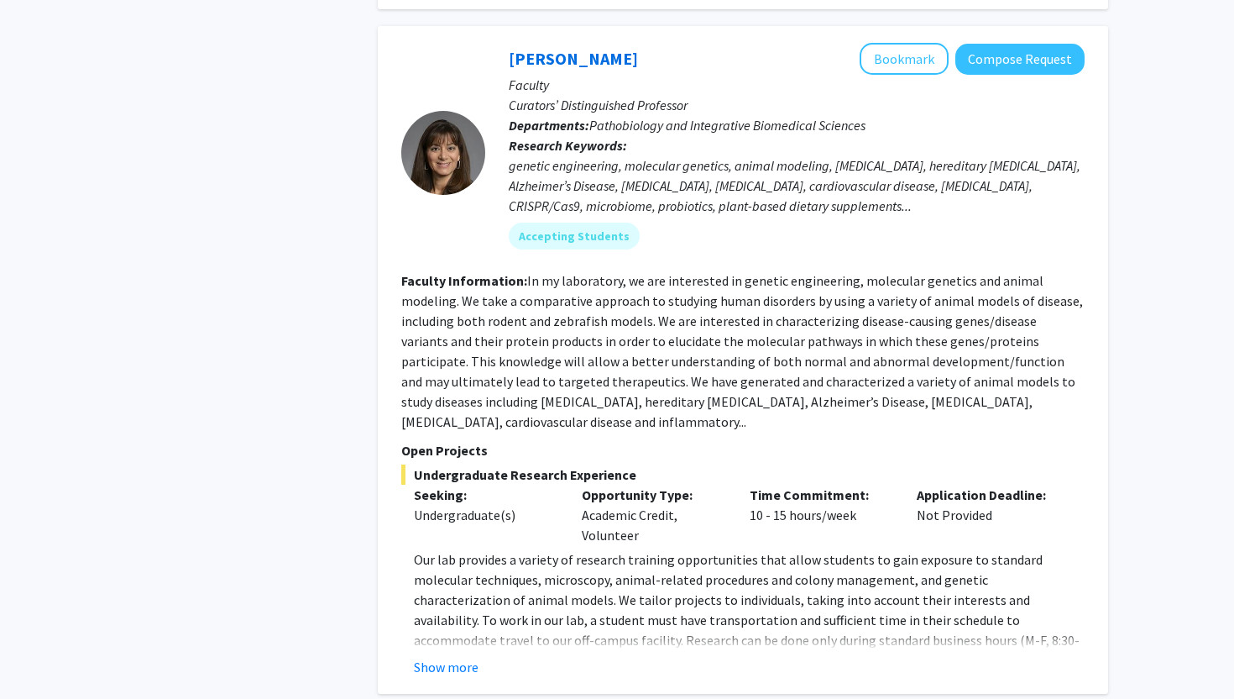
scroll to position [3639, 0]
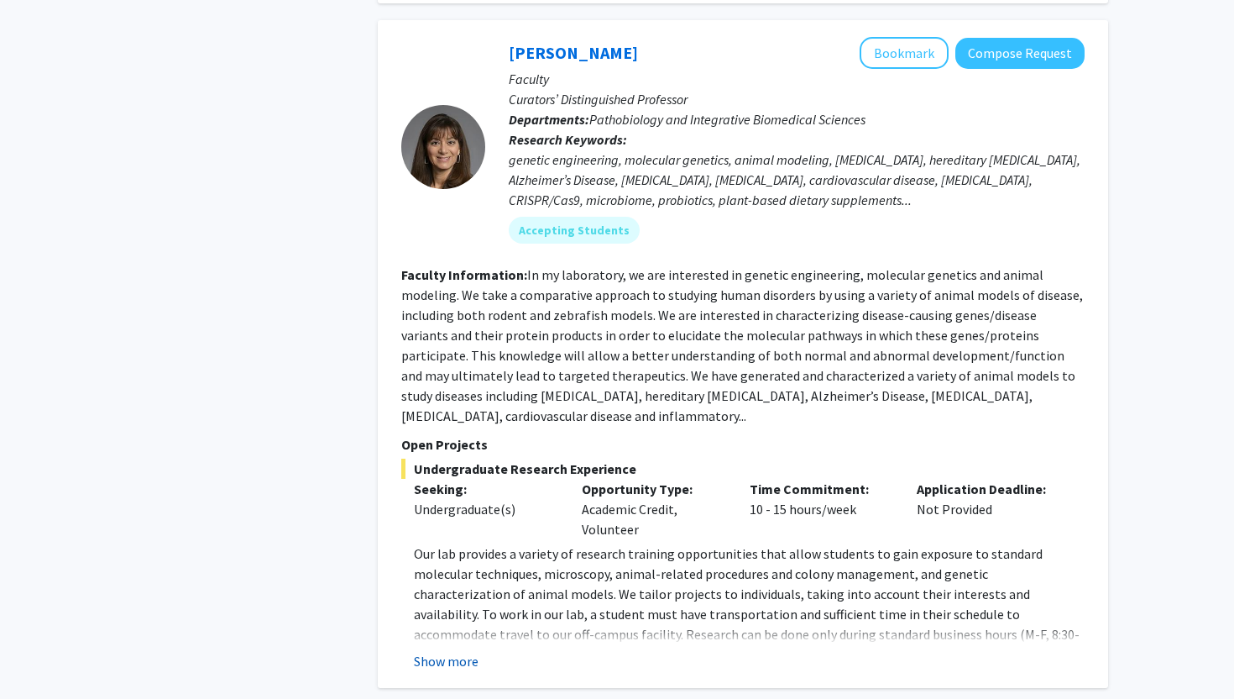
click at [457, 651] on button "Show more" at bounding box center [446, 661] width 65 height 20
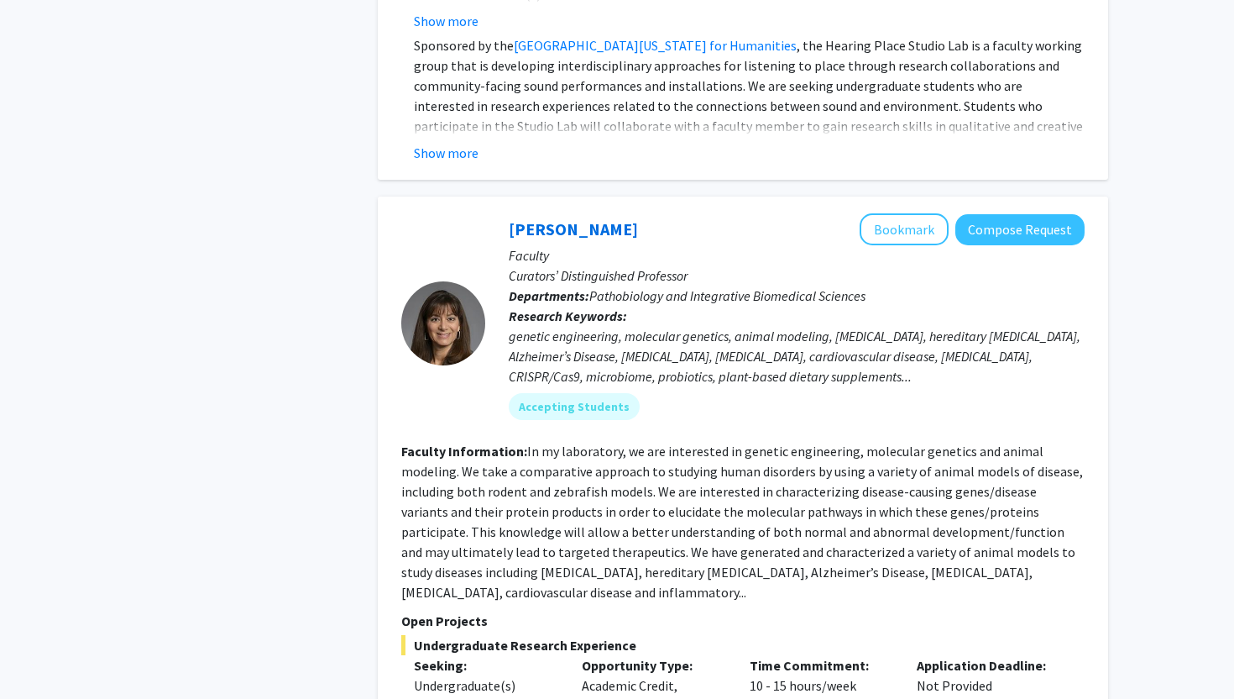
scroll to position [3496, 0]
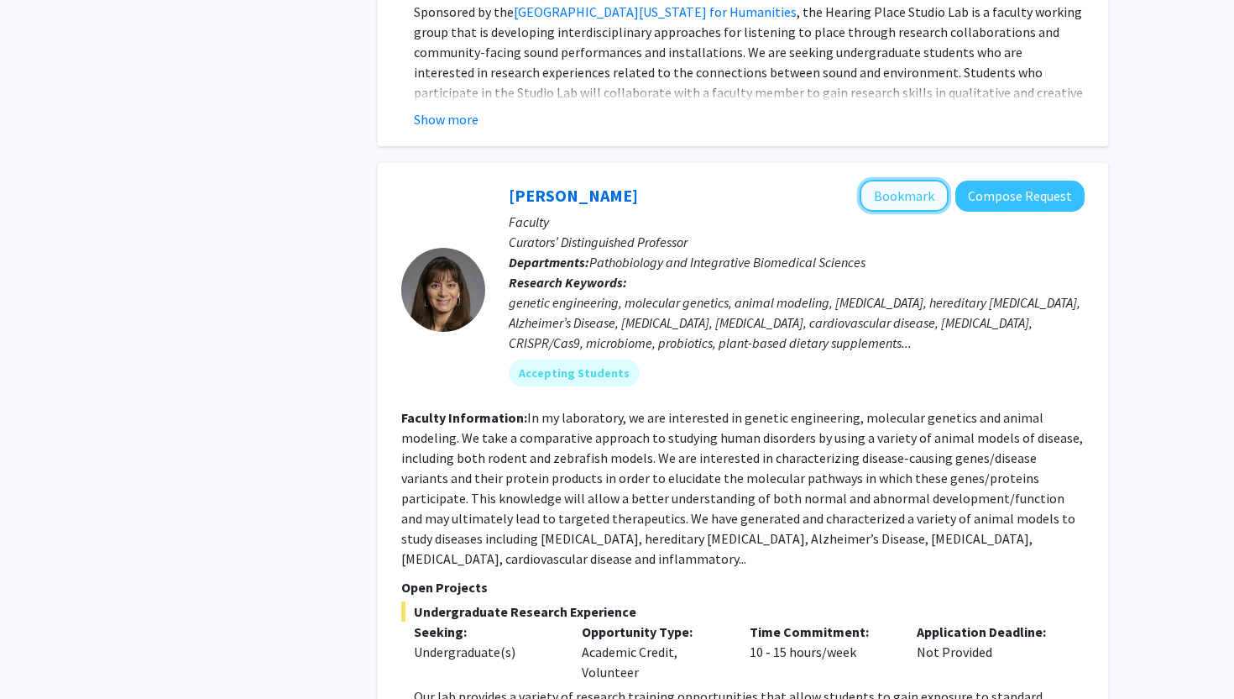
click at [901, 180] on button "Bookmark" at bounding box center [904, 196] width 89 height 32
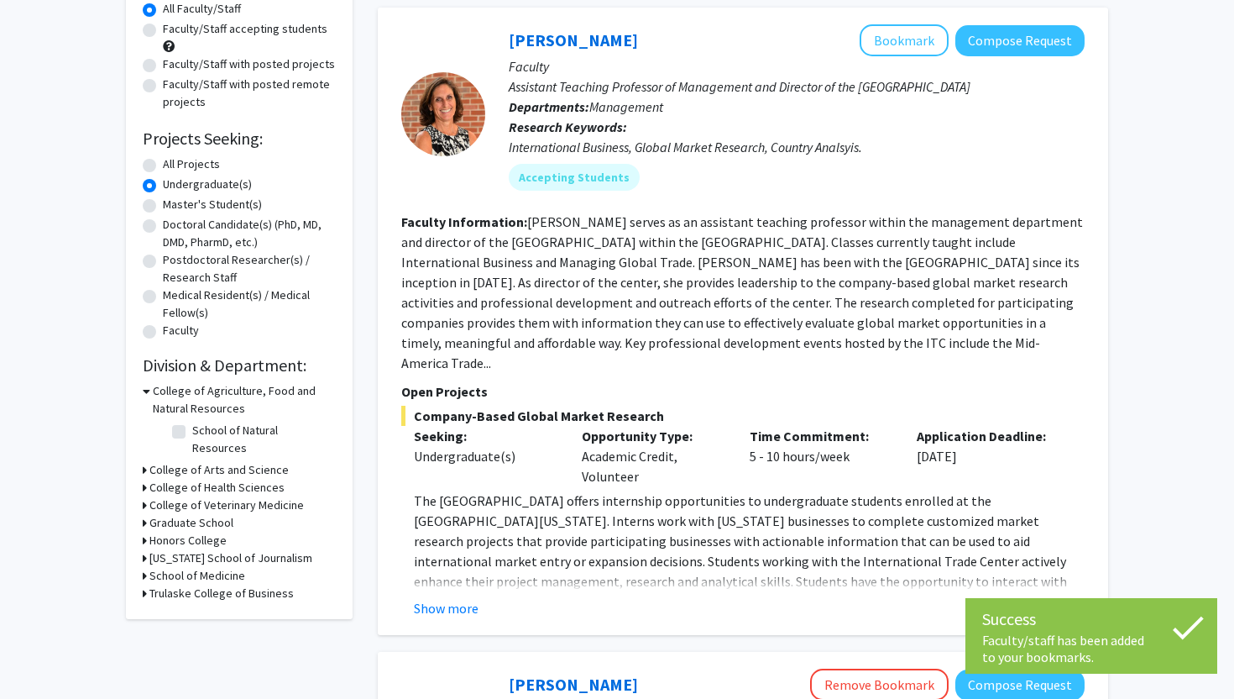
scroll to position [0, 0]
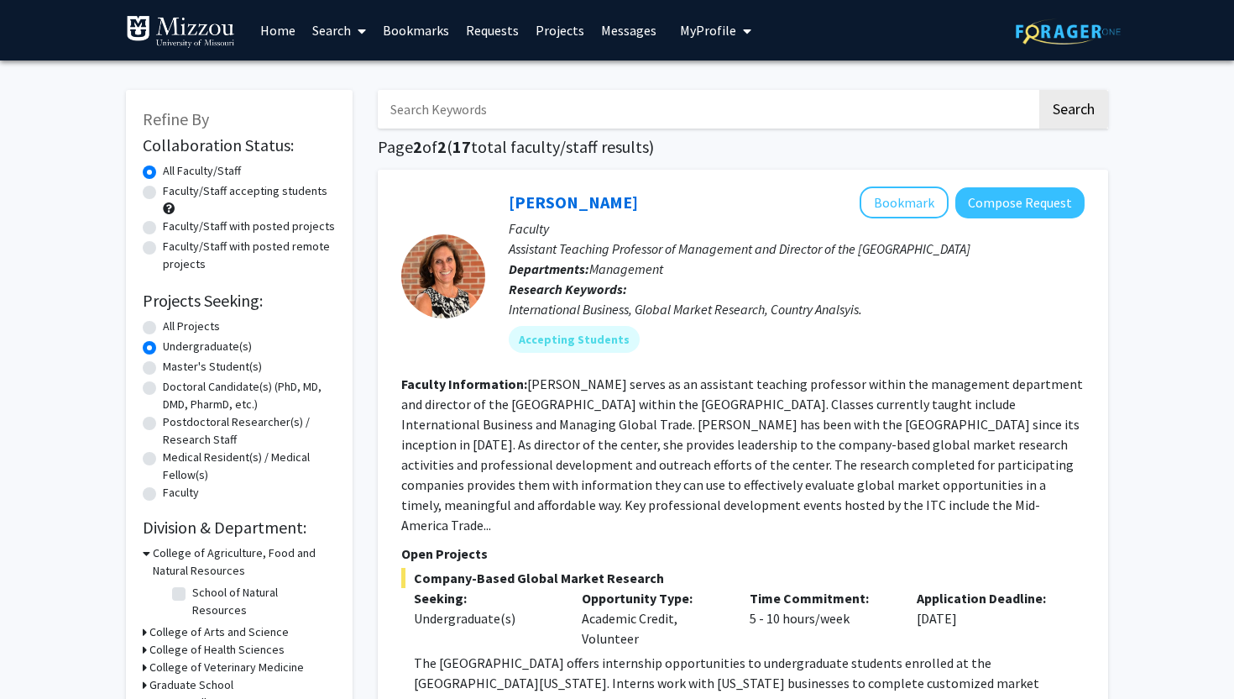
click at [163, 324] on label "All Projects" at bounding box center [191, 326] width 57 height 18
click at [163, 324] on input "All Projects" at bounding box center [168, 322] width 11 height 11
radio input "true"
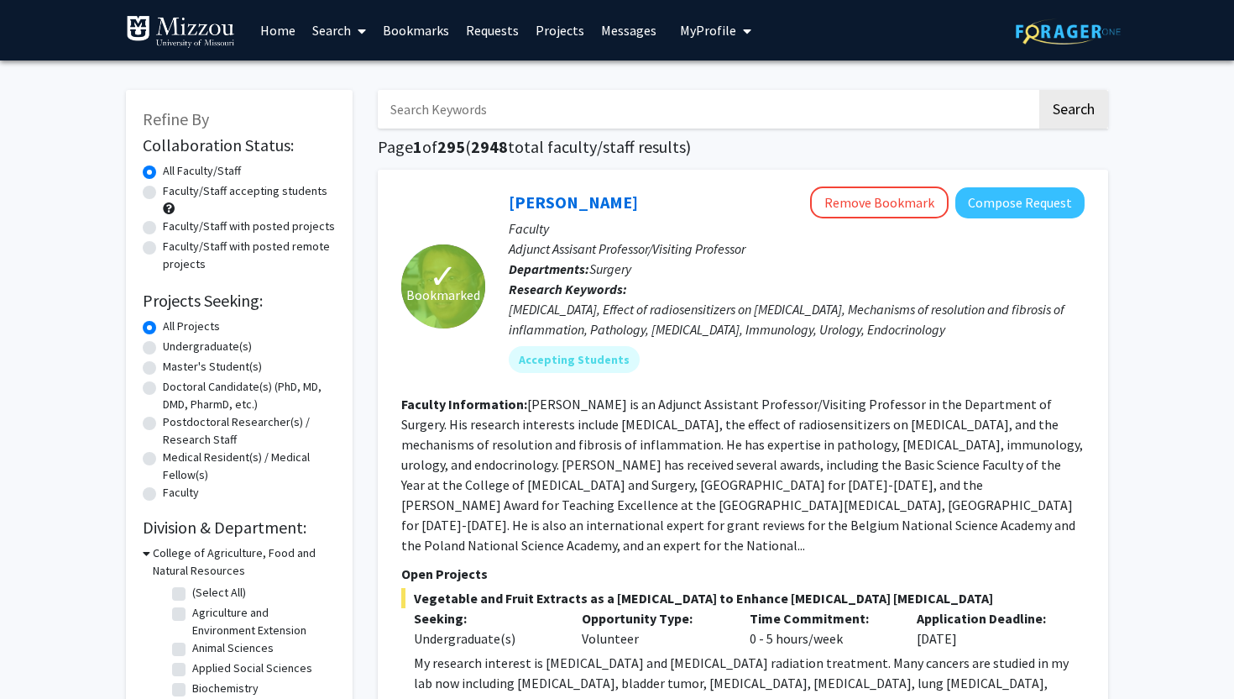
click at [189, 344] on label "Undergraduate(s)" at bounding box center [207, 347] width 89 height 18
click at [174, 344] on input "Undergraduate(s)" at bounding box center [168, 343] width 11 height 11
radio input "true"
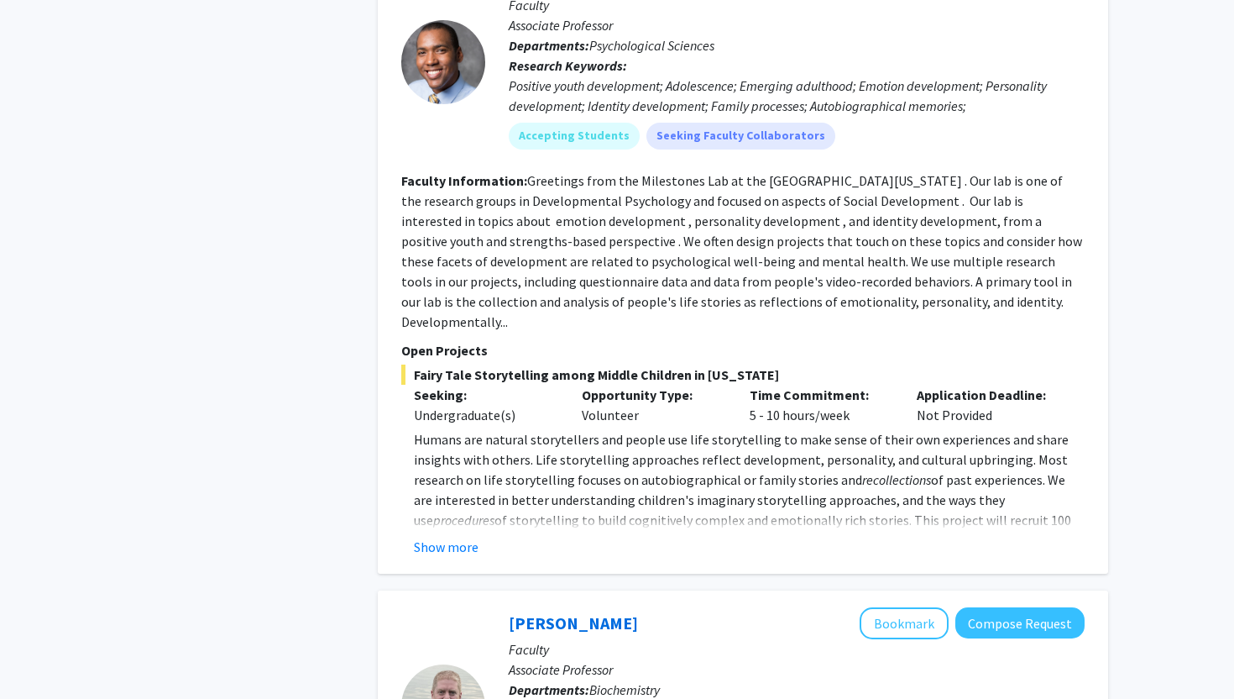
scroll to position [822, 0]
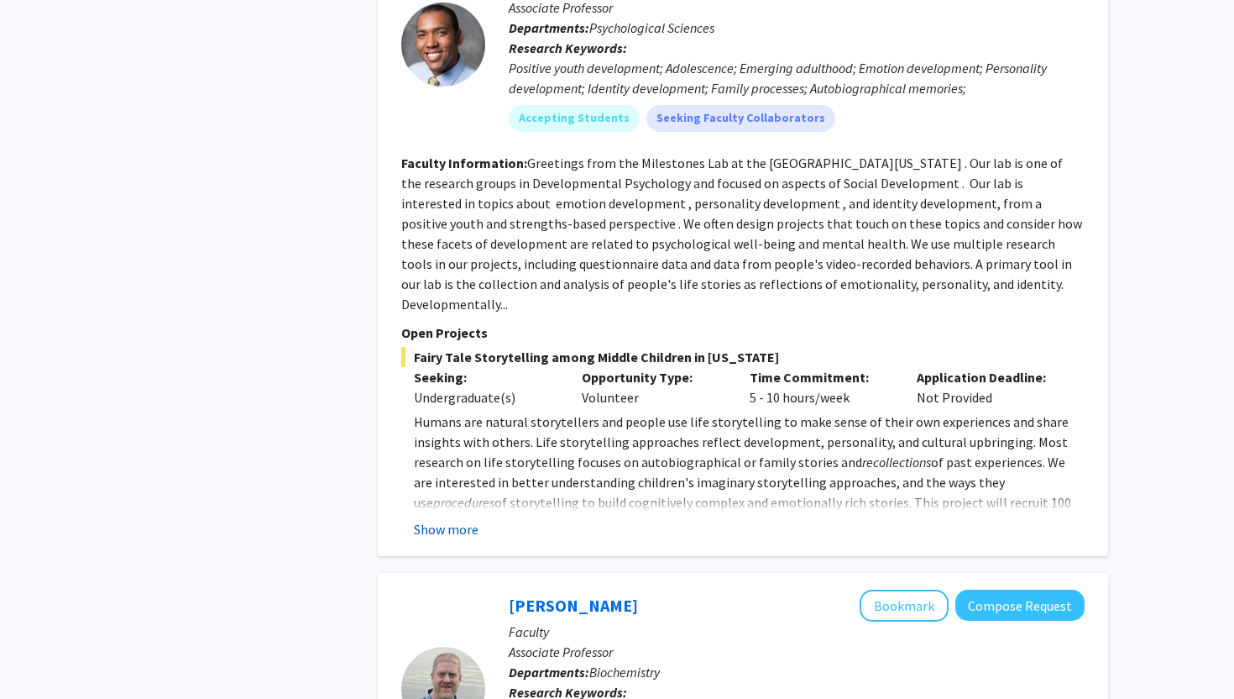
click at [430, 519] on button "Show more" at bounding box center [446, 529] width 65 height 20
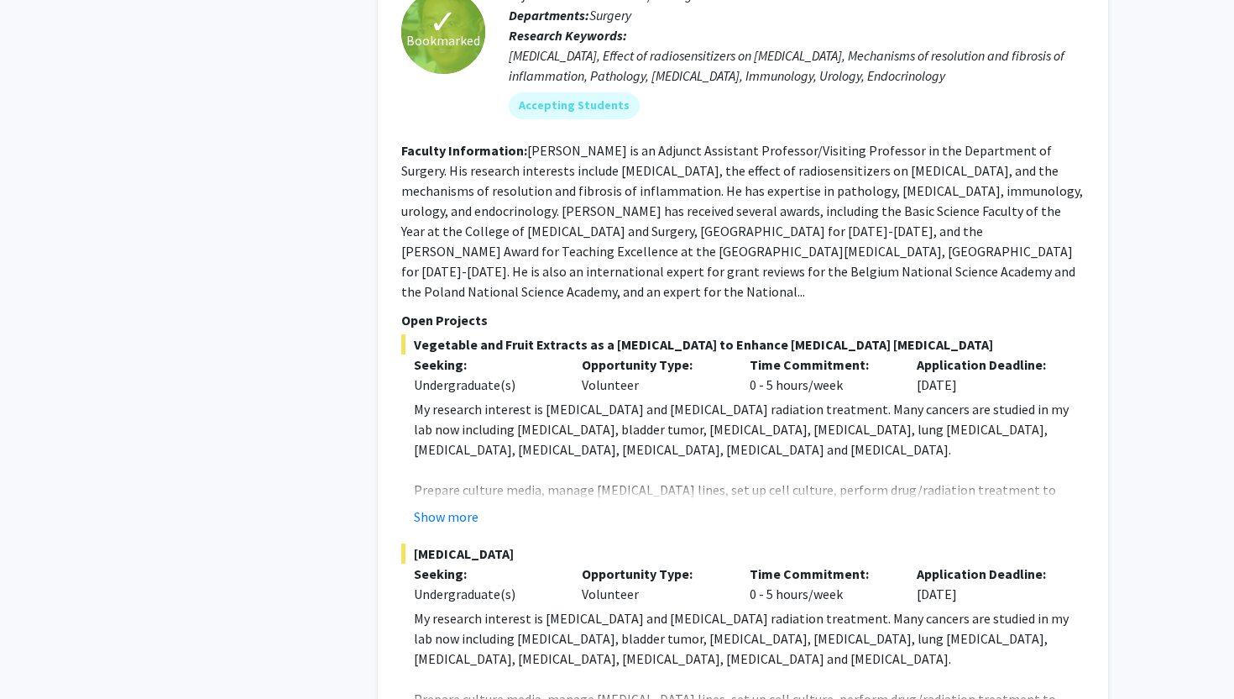
scroll to position [3018, 0]
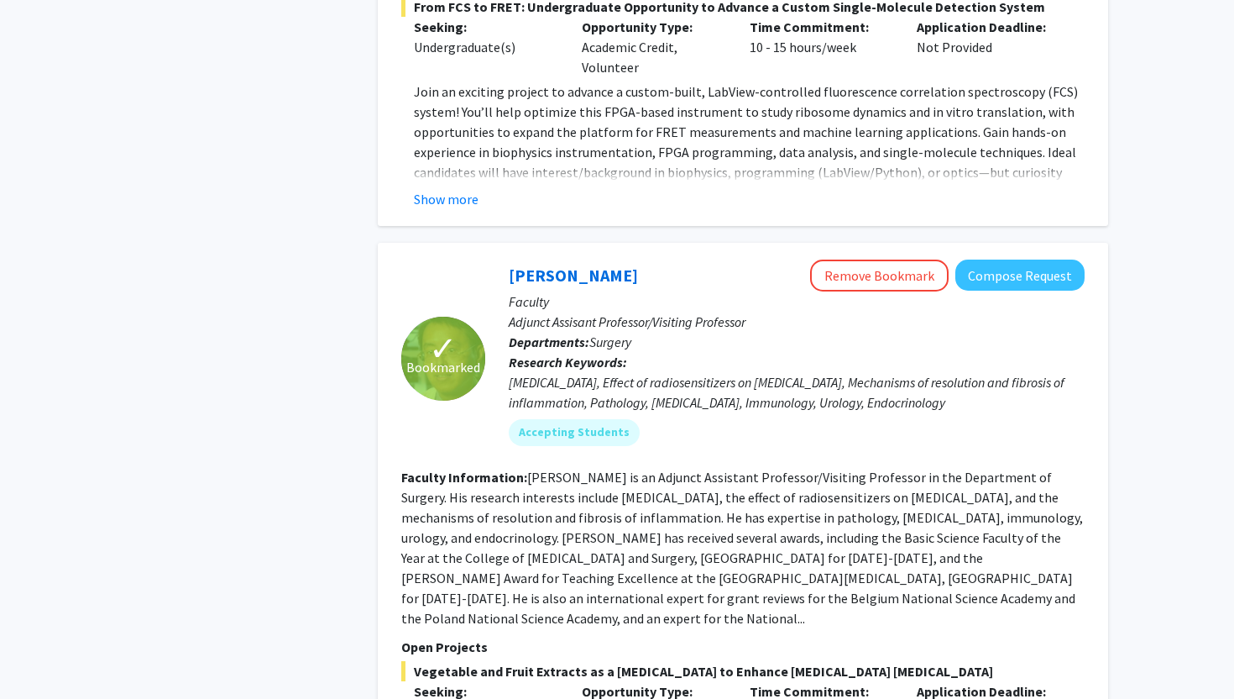
scroll to position [2643, 0]
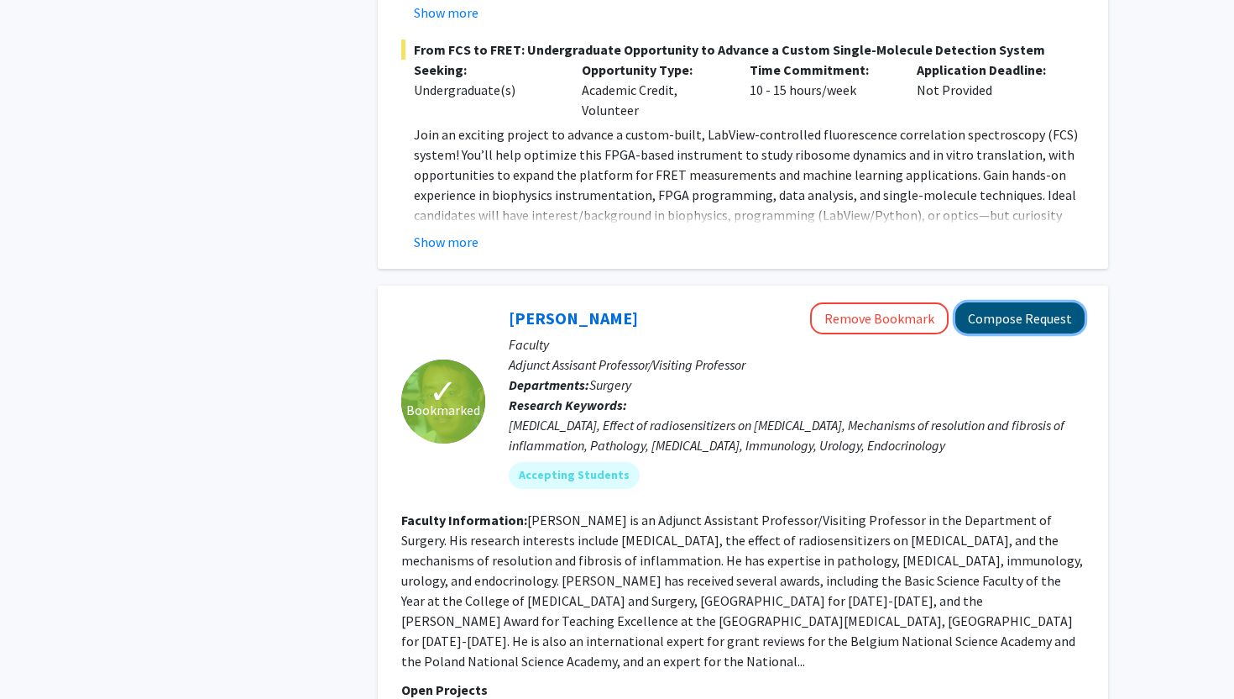
click at [1002, 302] on button "Compose Request" at bounding box center [1020, 317] width 129 height 31
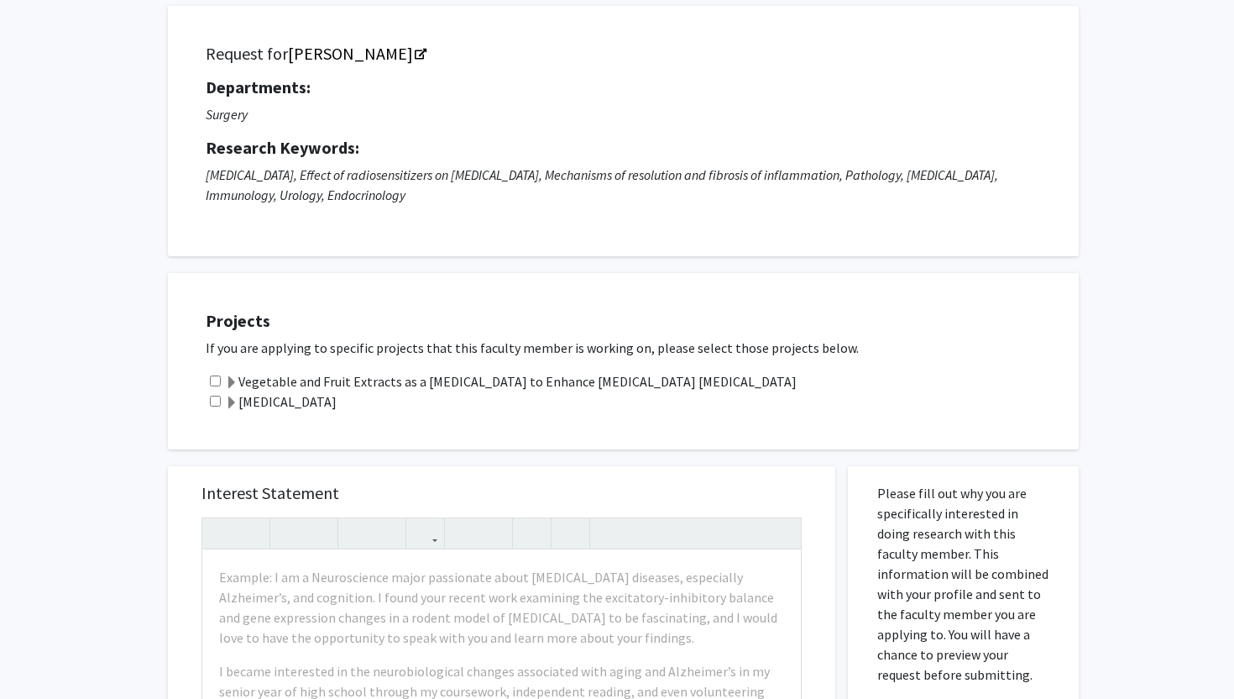
scroll to position [107, 0]
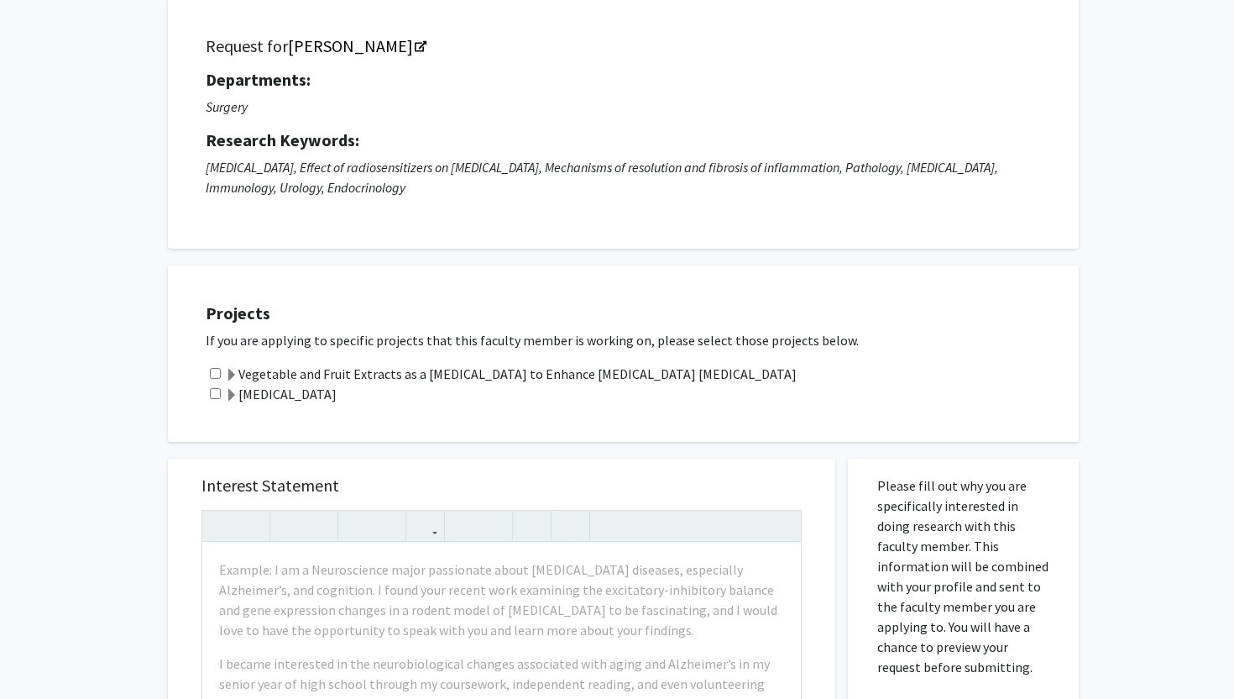
click at [217, 393] on input "checkbox" at bounding box center [215, 393] width 11 height 11
checkbox input "true"
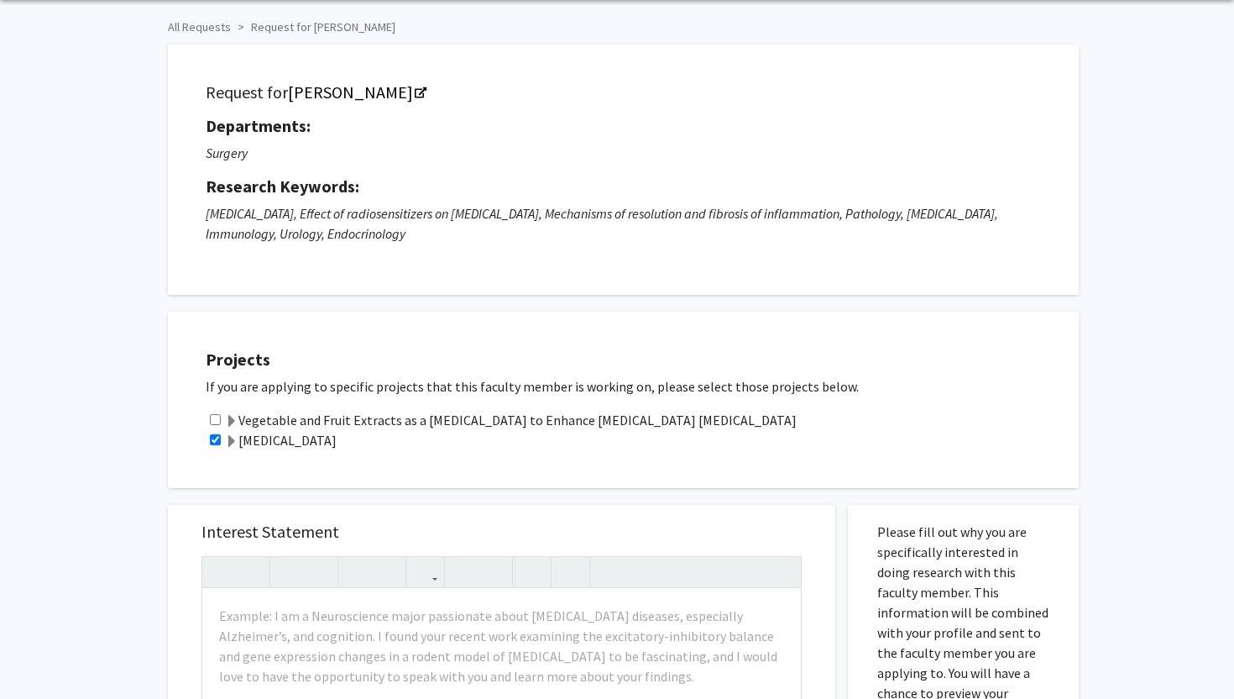
scroll to position [0, 0]
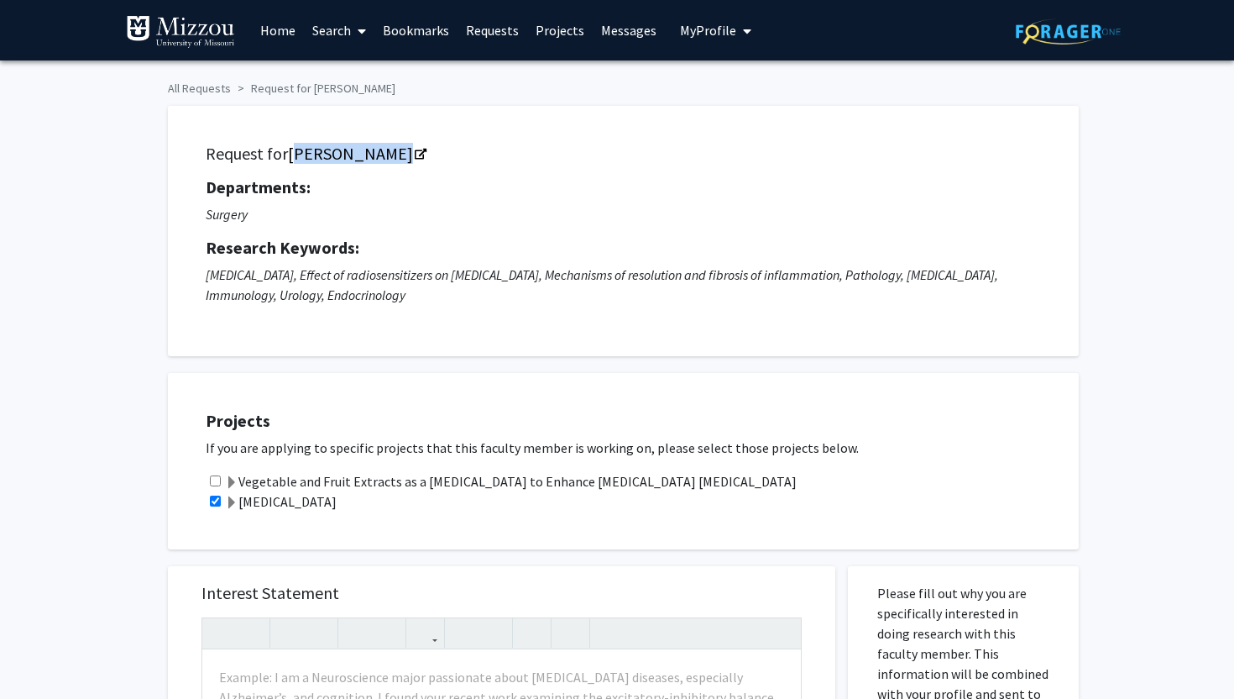
click at [414, 34] on link "Bookmarks" at bounding box center [416, 30] width 83 height 59
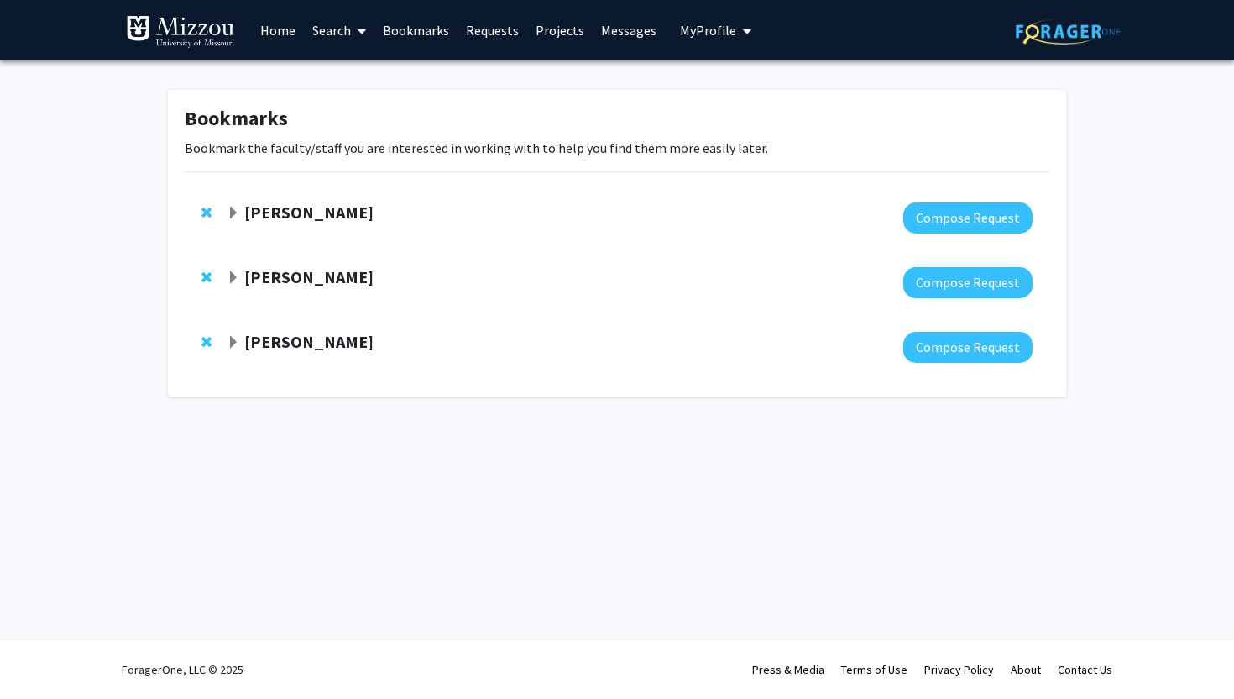
click at [234, 278] on span "Expand Denis McCarthy Bookmark" at bounding box center [233, 277] width 13 height 13
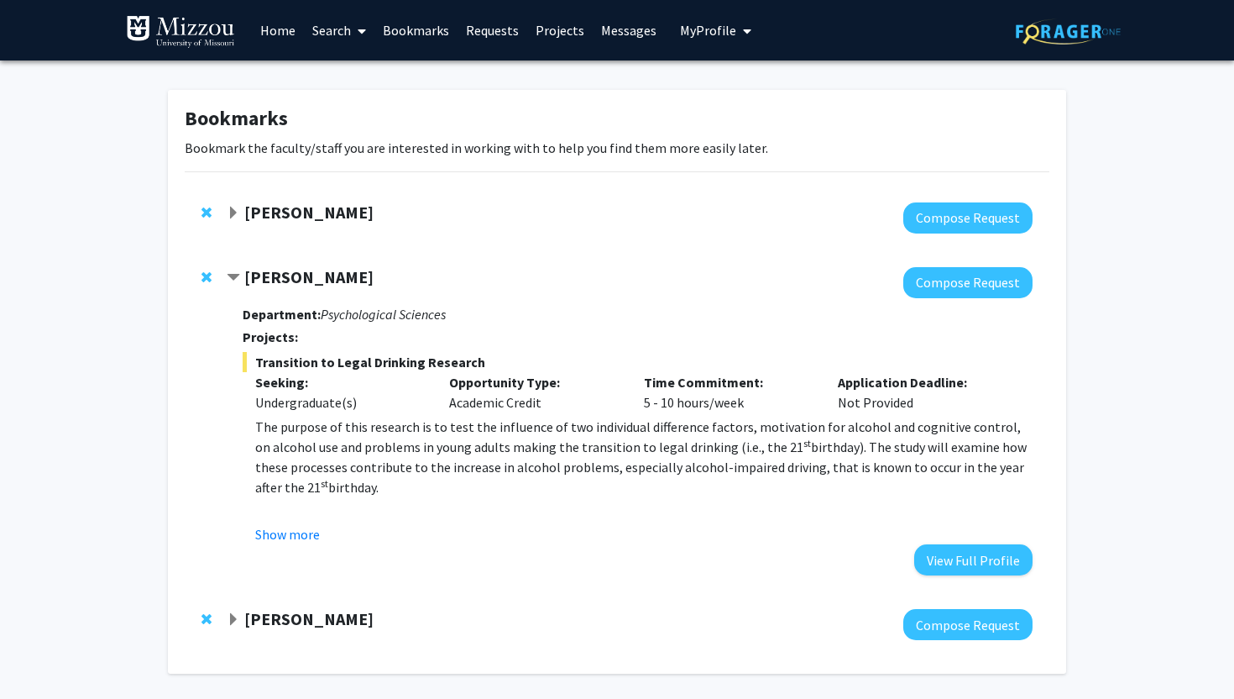
click at [234, 622] on span "Expand Elizabeth Bryda Bookmark" at bounding box center [233, 619] width 13 height 13
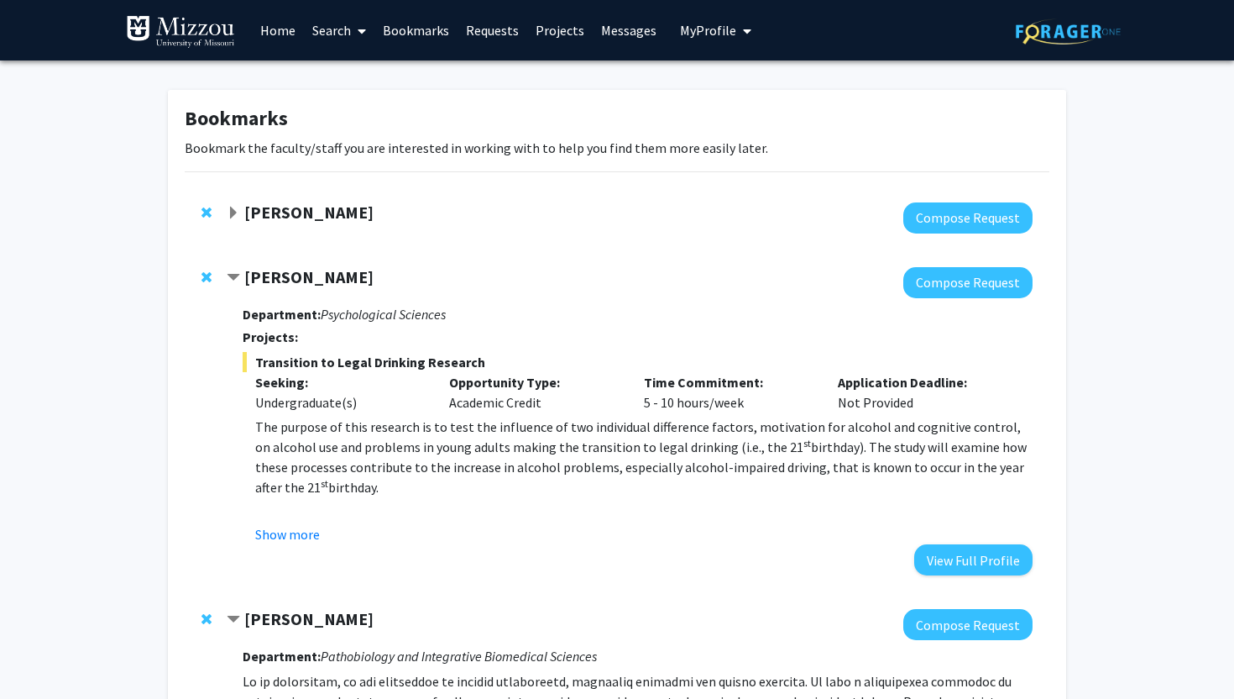
click at [242, 217] on div "[PERSON_NAME]" at bounding box center [408, 212] width 363 height 21
click at [239, 216] on span "Expand Yujiang Fang Bookmark" at bounding box center [233, 213] width 13 height 13
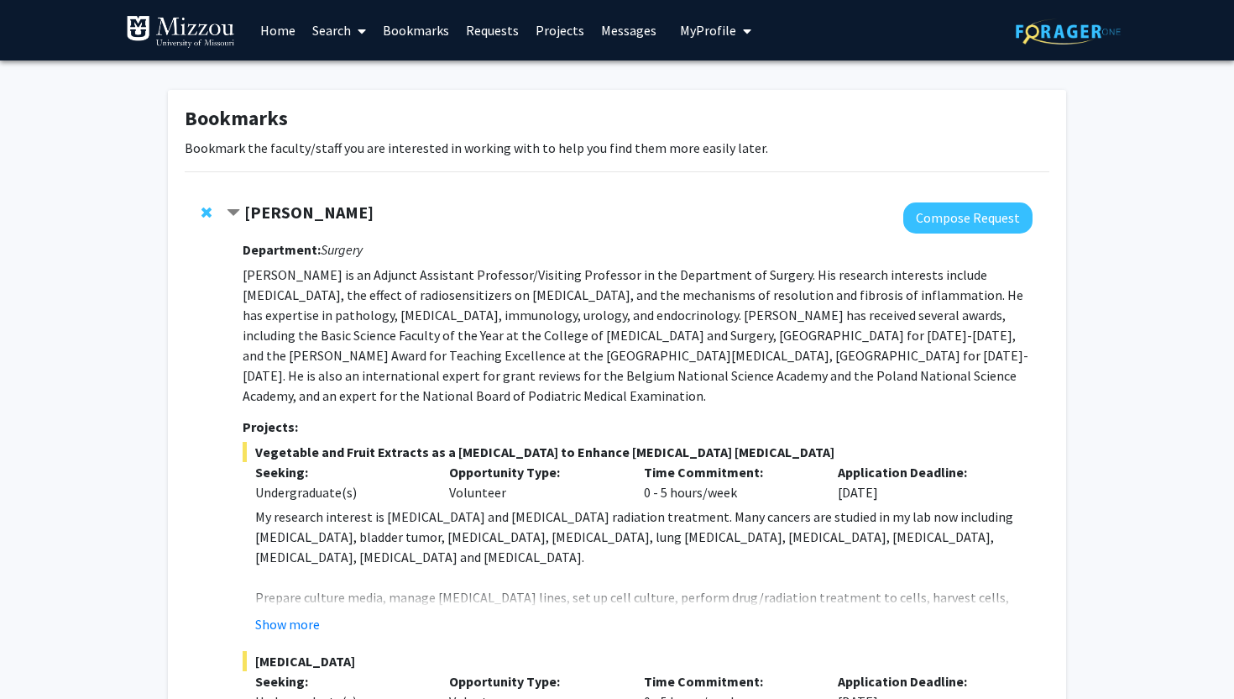
click at [237, 214] on span "Contract Yujiang Fang Bookmark" at bounding box center [233, 213] width 13 height 13
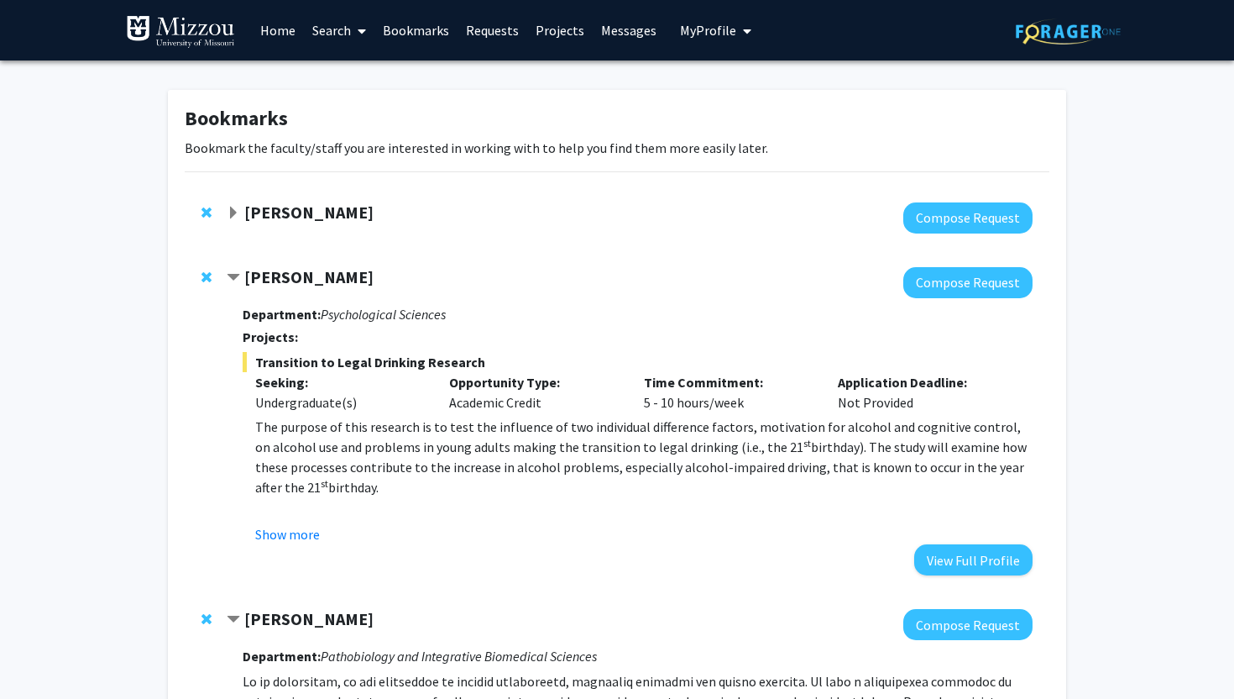
click at [235, 209] on span "Expand Yujiang Fang Bookmark" at bounding box center [233, 213] width 13 height 13
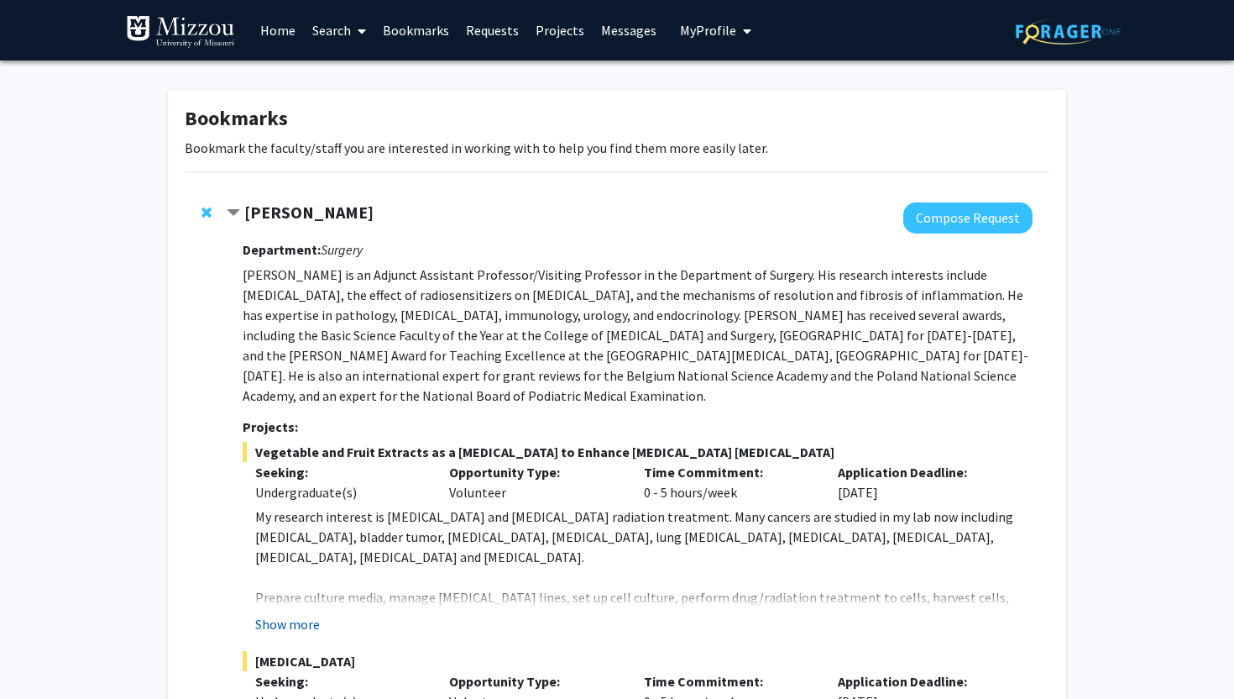
click at [295, 625] on button "Show more" at bounding box center [287, 624] width 65 height 20
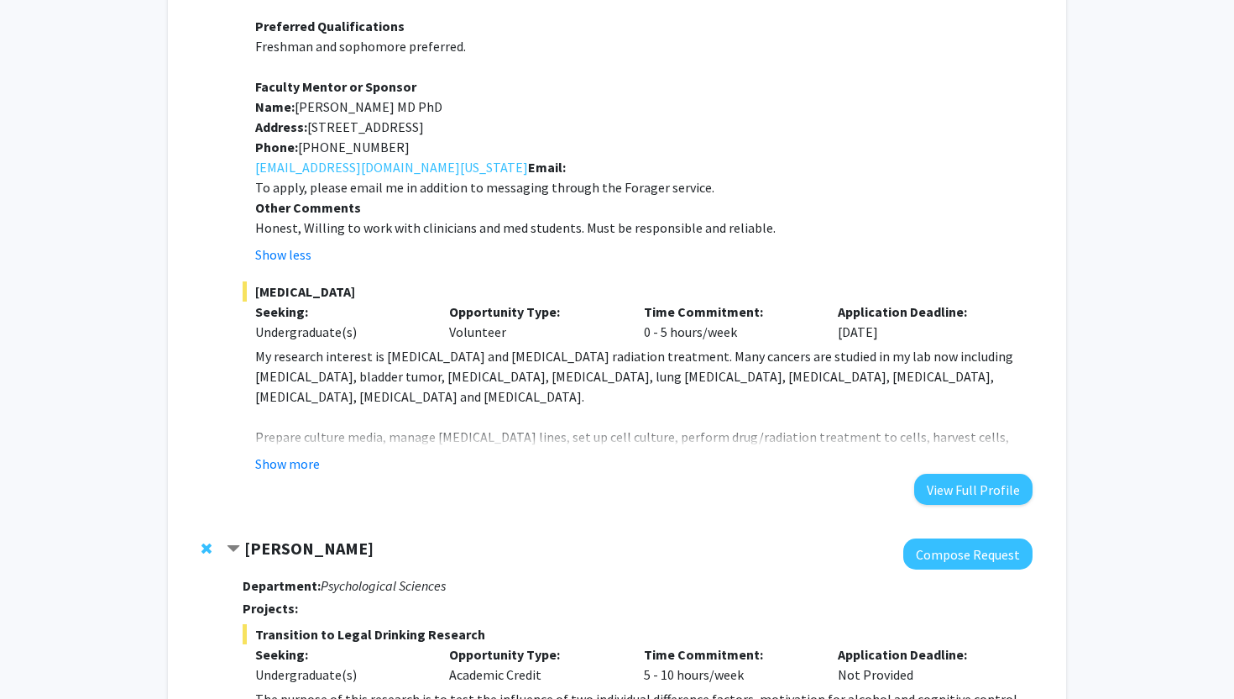
scroll to position [773, 0]
click at [301, 465] on button "Show more" at bounding box center [287, 463] width 65 height 20
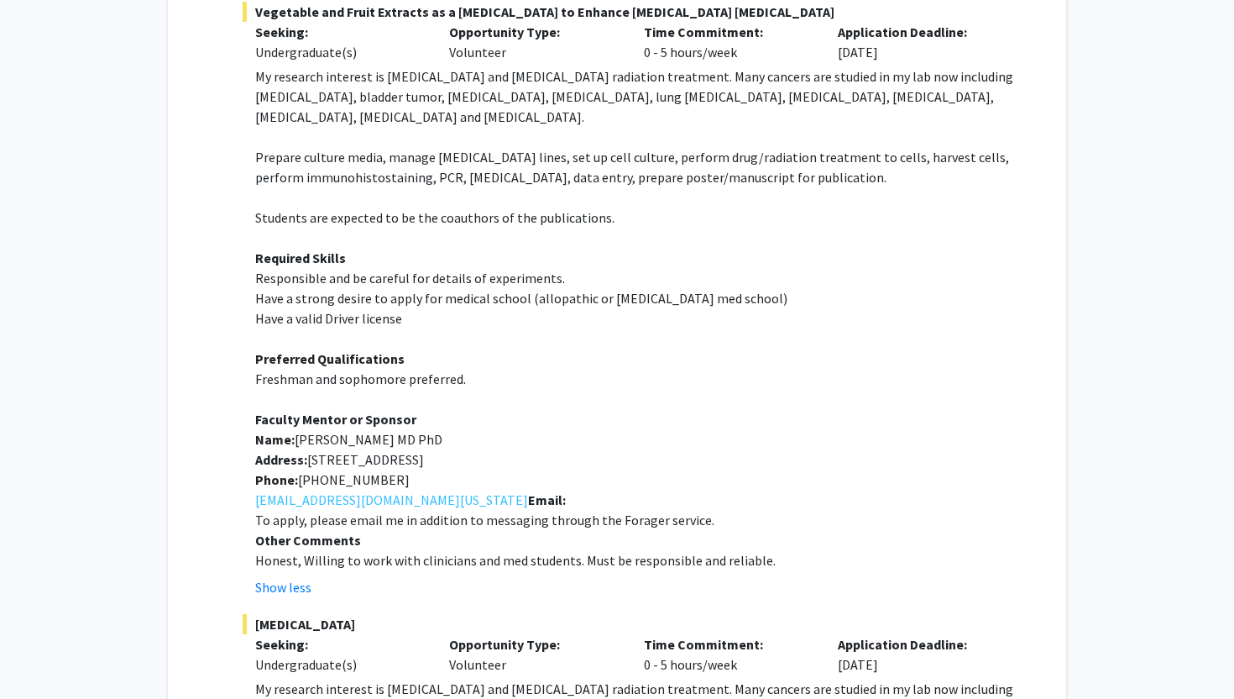
scroll to position [422, 0]
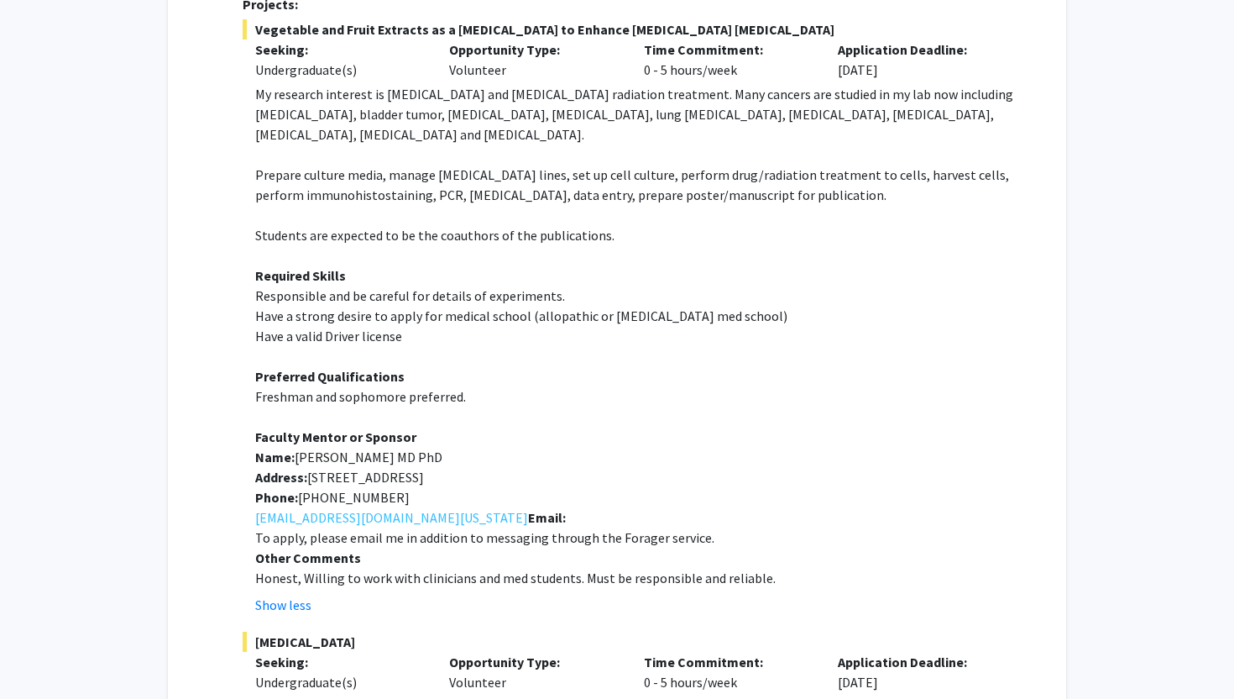
click at [513, 603] on div "Show less" at bounding box center [644, 605] width 778 height 20
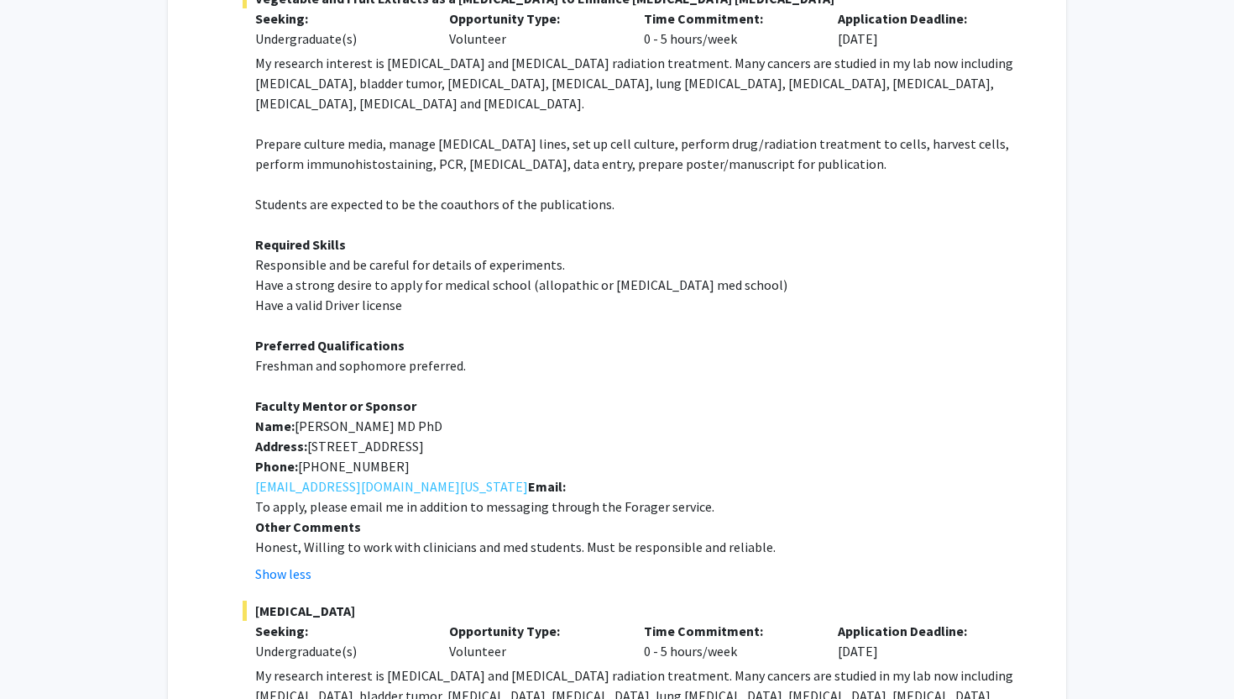
scroll to position [0, 0]
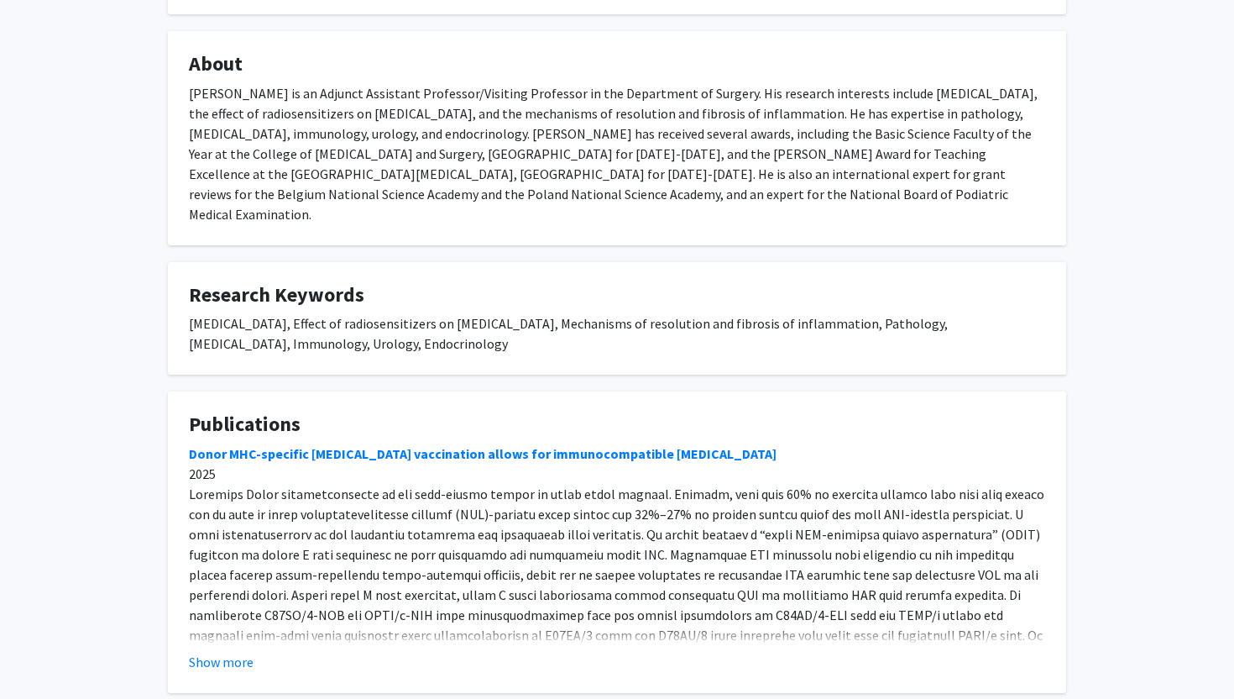
scroll to position [852, 0]
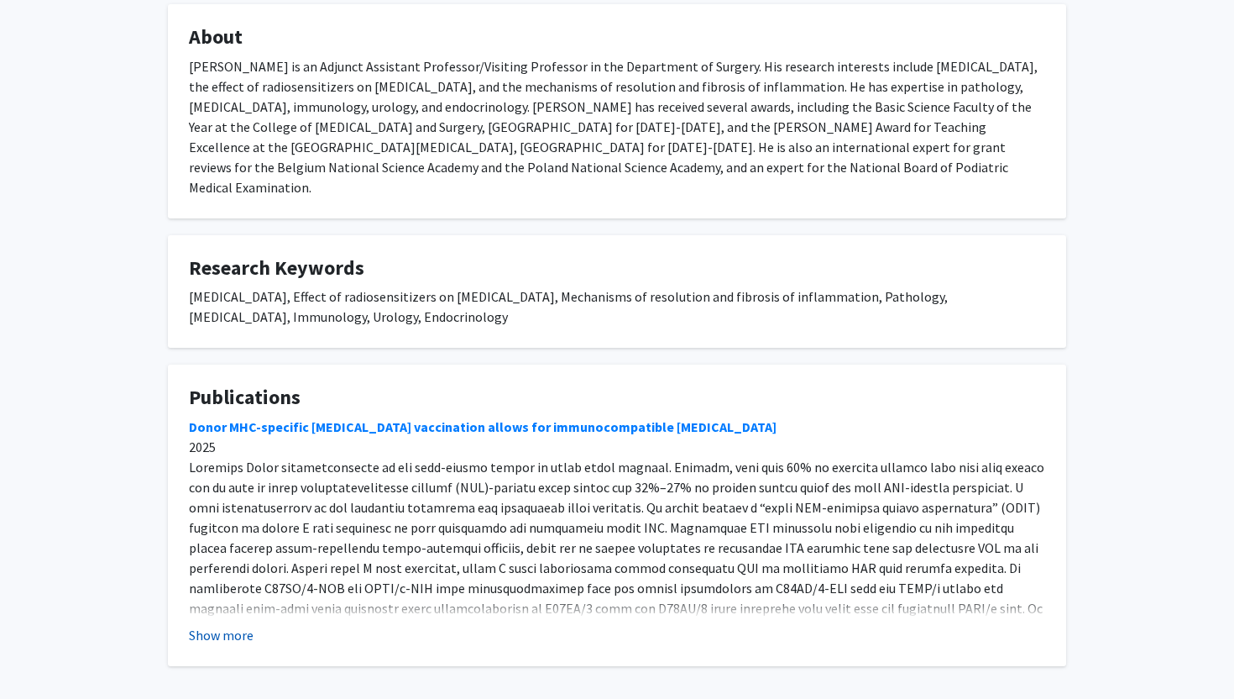
click at [221, 625] on button "Show more" at bounding box center [221, 635] width 65 height 20
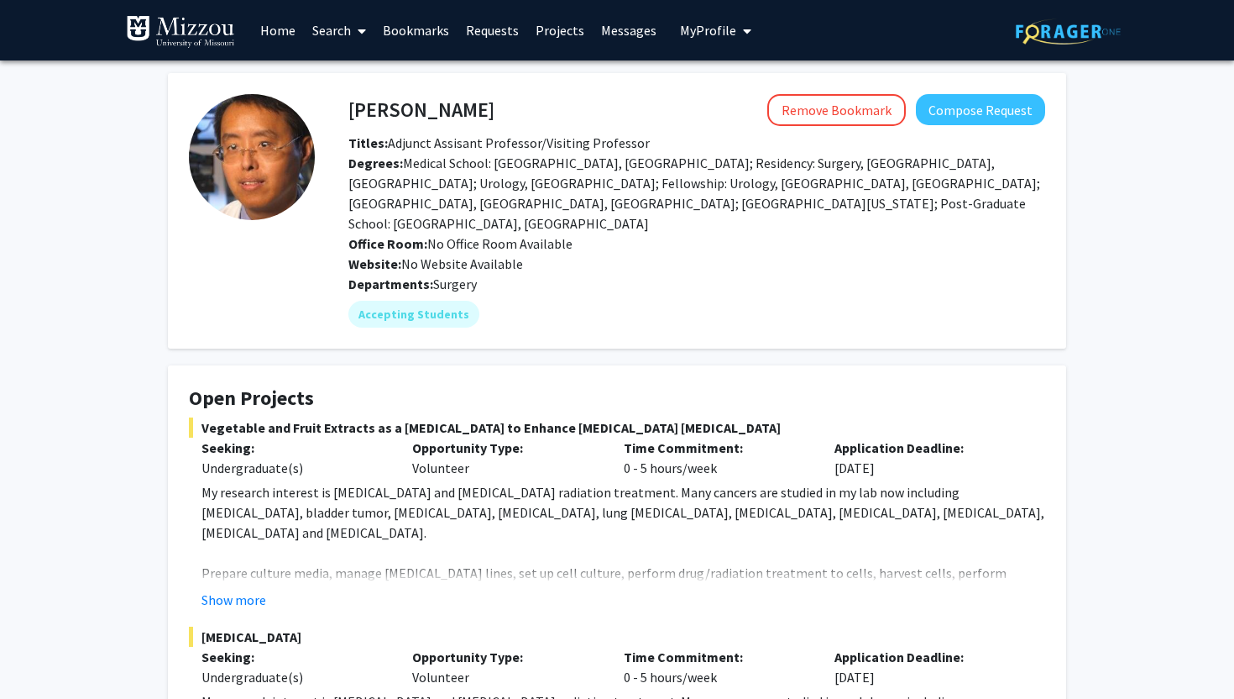
scroll to position [0, 0]
